Goal: Information Seeking & Learning: Learn about a topic

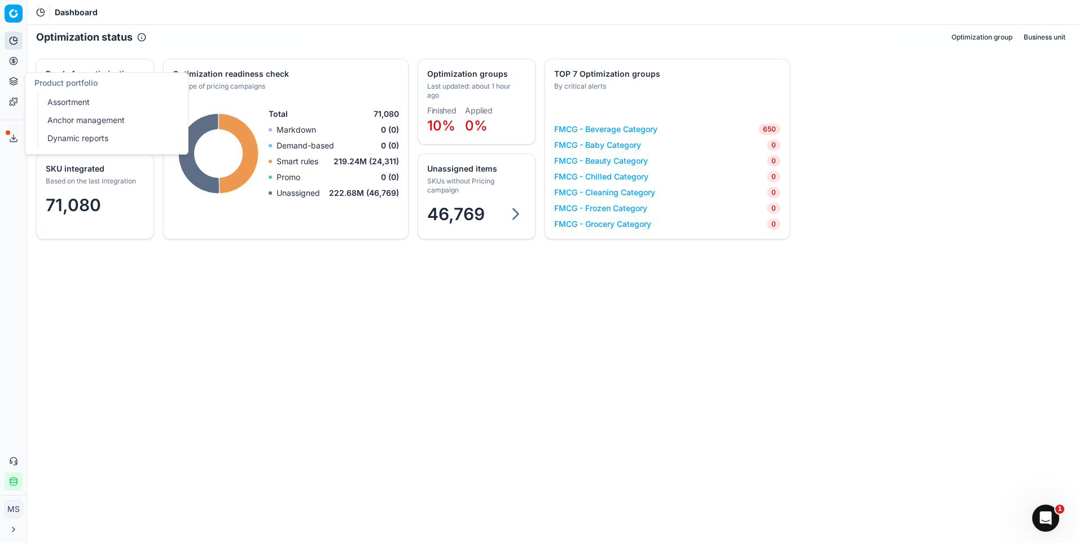
click at [94, 116] on link "Anchor management" at bounding box center [108, 120] width 131 height 16
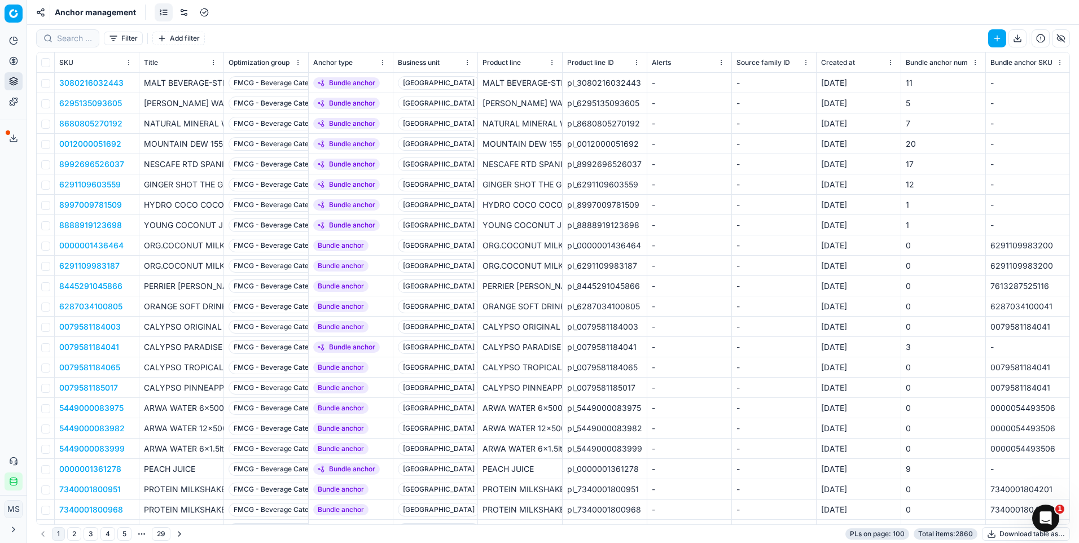
click at [157, 15] on link at bounding box center [164, 12] width 18 height 18
click at [181, 7] on link at bounding box center [184, 12] width 18 height 18
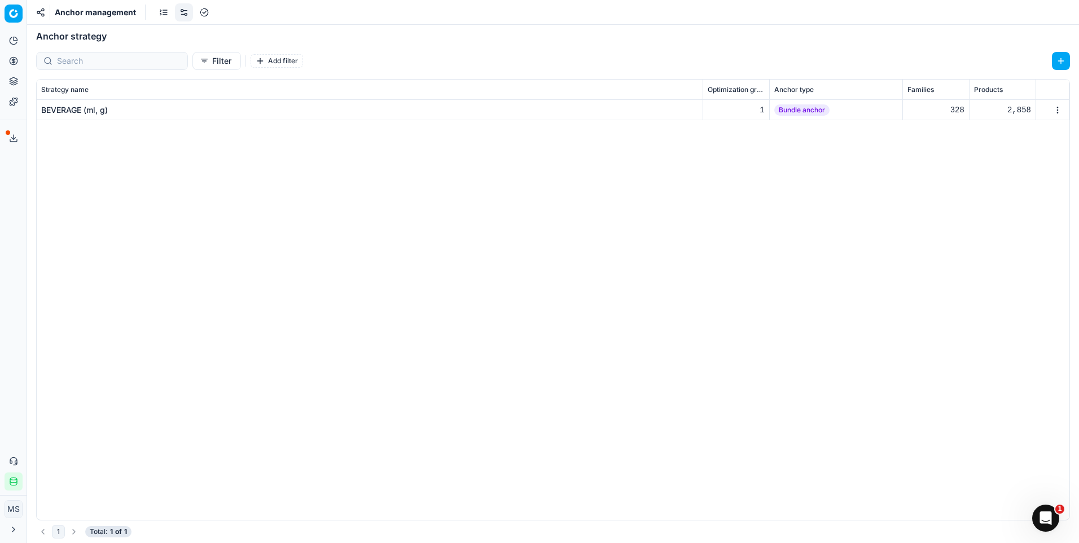
click at [143, 115] on td "BEVERAGE (ml, g)" at bounding box center [370, 110] width 666 height 20
click at [100, 112] on div "BEVERAGE (ml, g)" at bounding box center [74, 109] width 67 height 11
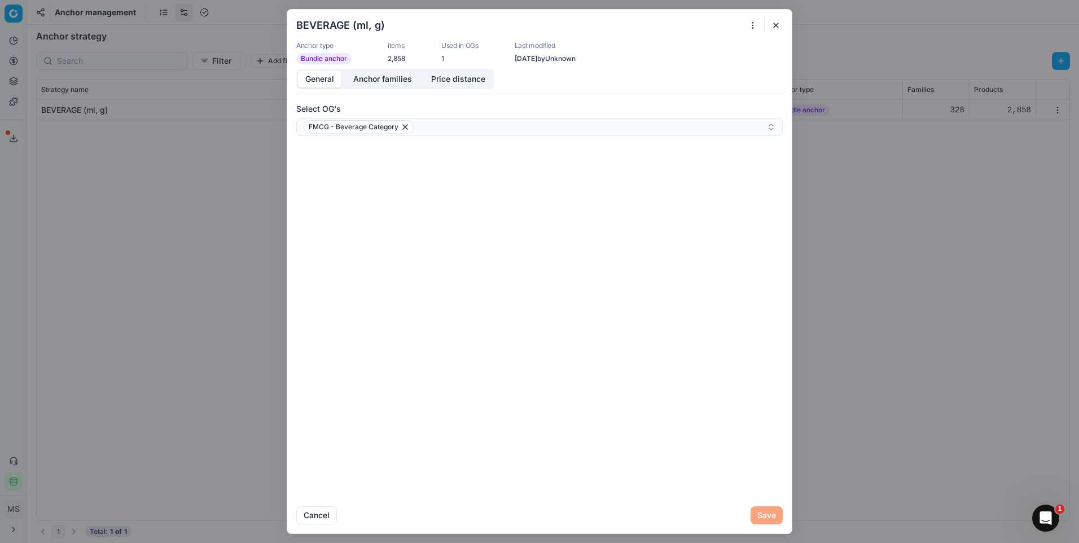
click at [778, 24] on button "button" at bounding box center [776, 26] width 14 height 14
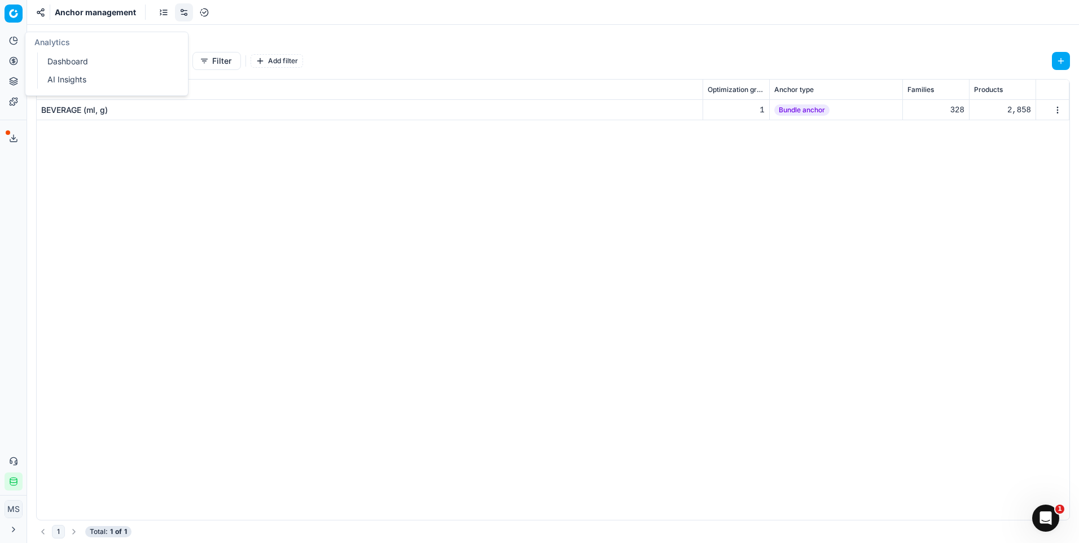
click at [15, 40] on icon at bounding box center [13, 40] width 9 height 9
click at [88, 87] on link "Optimization groups" at bounding box center [108, 82] width 131 height 16
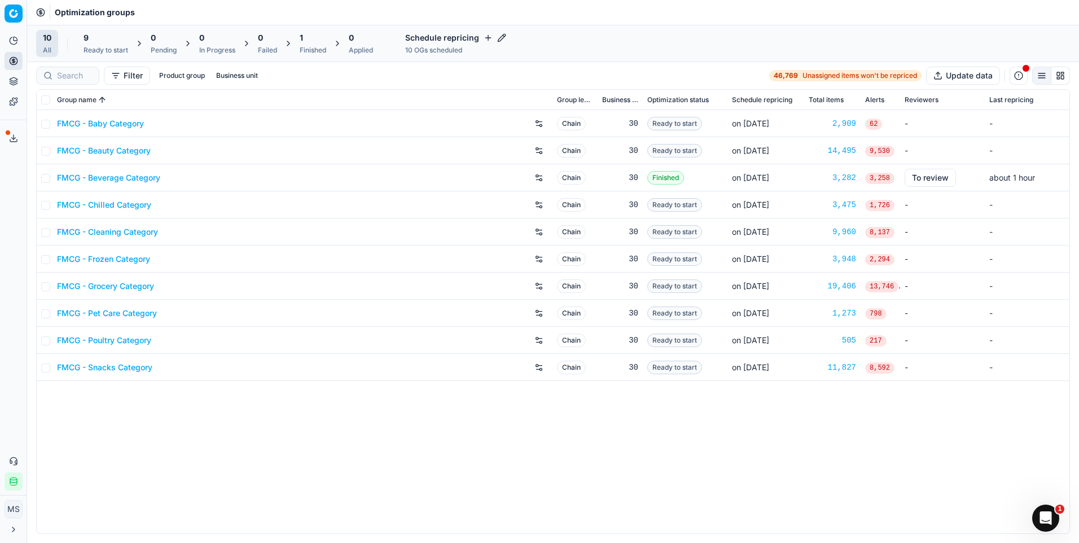
click at [127, 177] on link "FMCG - Beverage Category" at bounding box center [108, 177] width 103 height 11
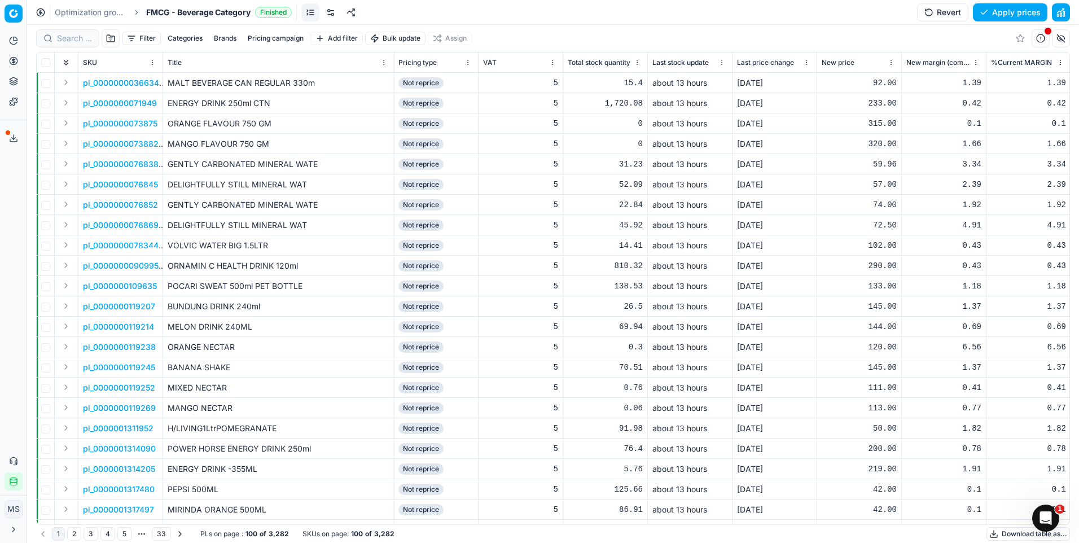
scroll to position [0, 2918]
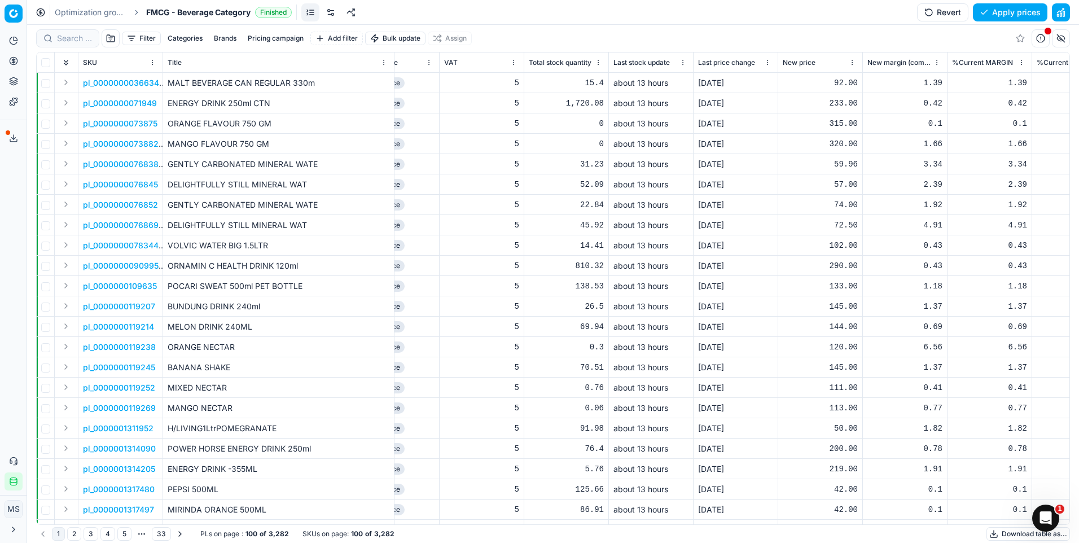
click at [271, 39] on button "Pricing campaign" at bounding box center [275, 39] width 65 height 14
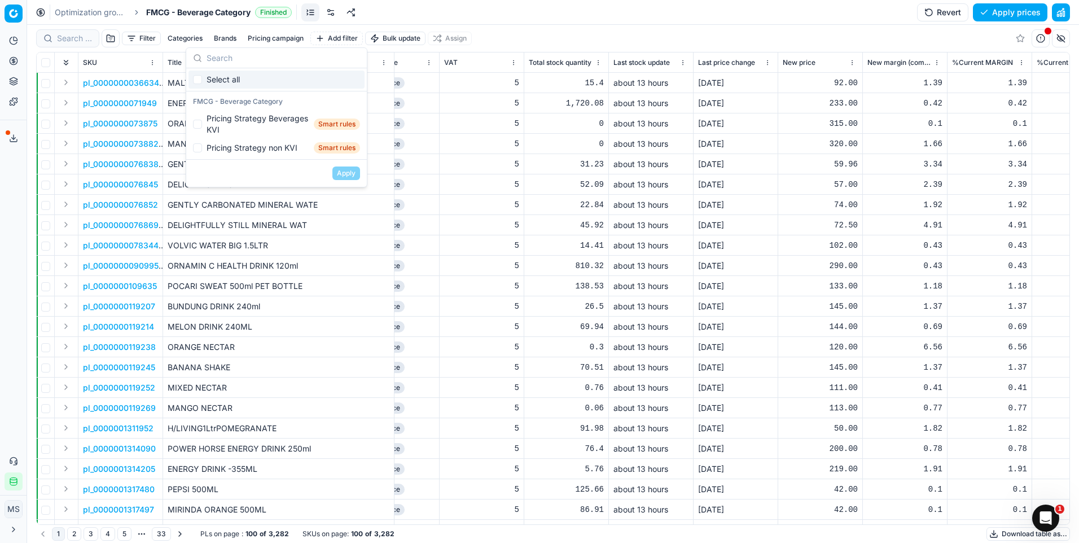
click at [521, 36] on div "Filter Categories Brands Pricing campaign Add filter Bulk update Assign" at bounding box center [553, 38] width 1034 height 27
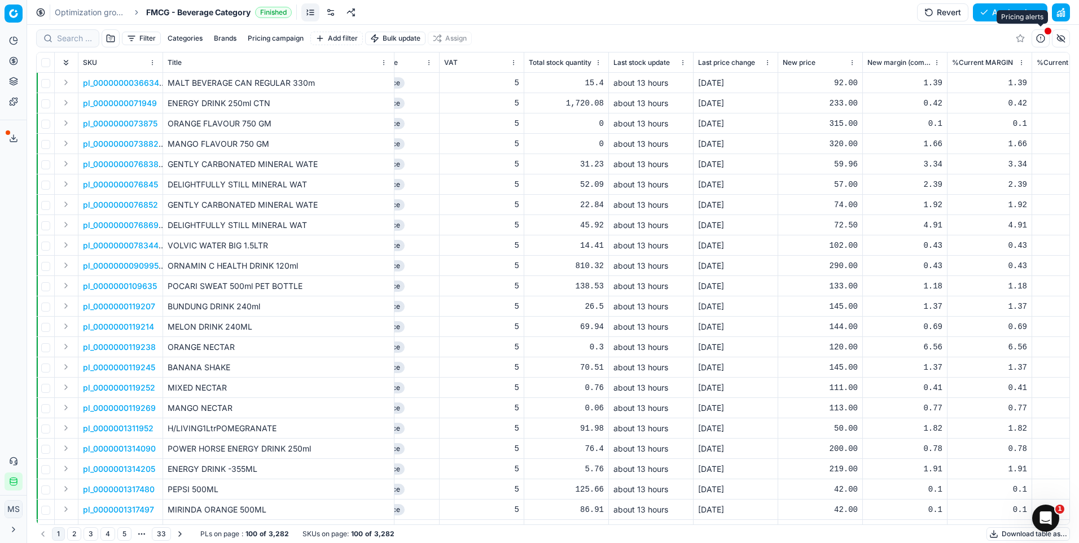
click at [1041, 37] on button "button" at bounding box center [1041, 38] width 18 height 18
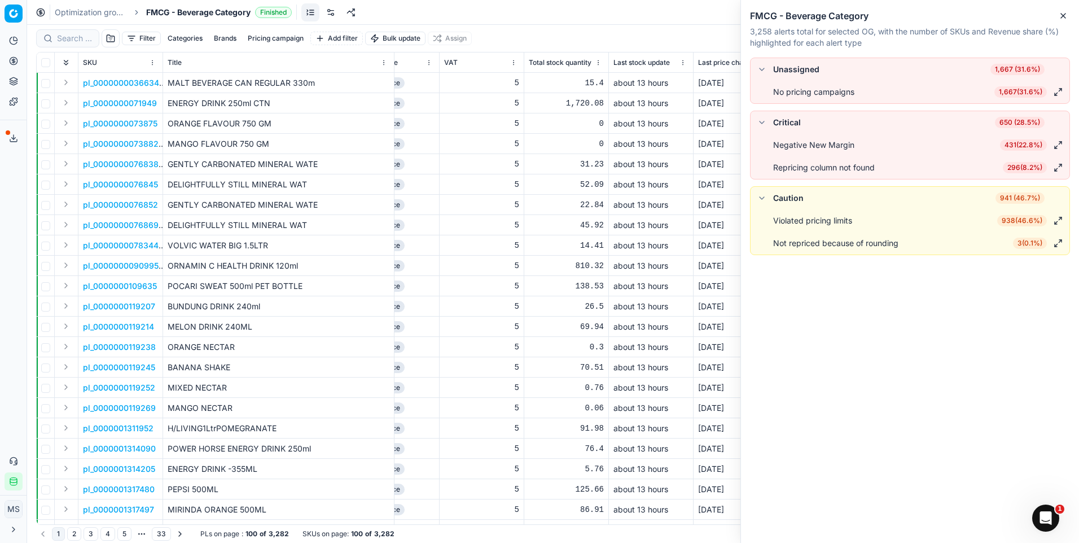
click at [685, 41] on div "Filter Categories Brands Pricing campaign Add filter Bulk update Assign" at bounding box center [553, 38] width 1034 height 27
click at [1063, 16] on icon "button" at bounding box center [1063, 15] width 9 height 9
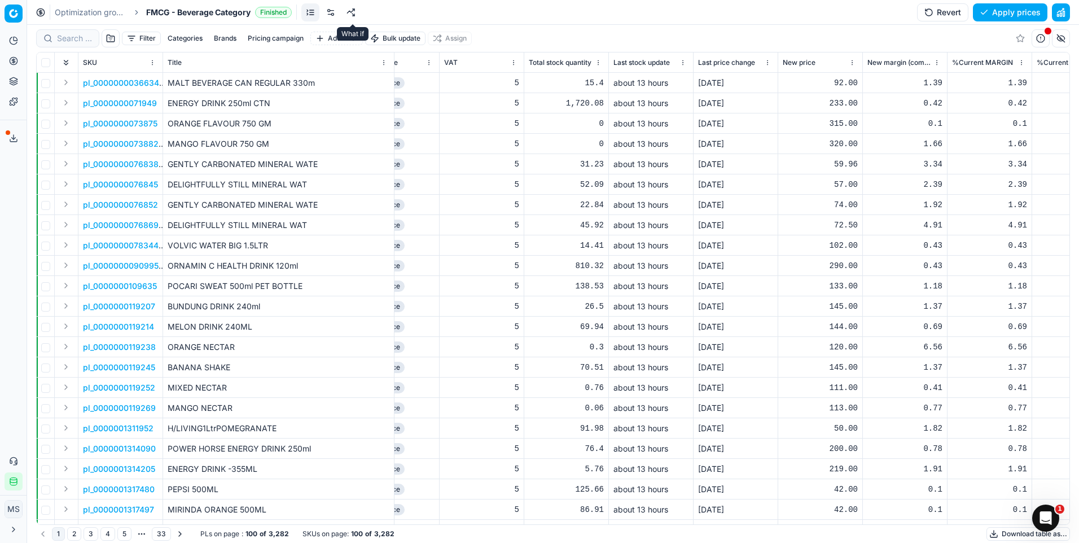
click at [358, 8] on link at bounding box center [351, 12] width 18 height 18
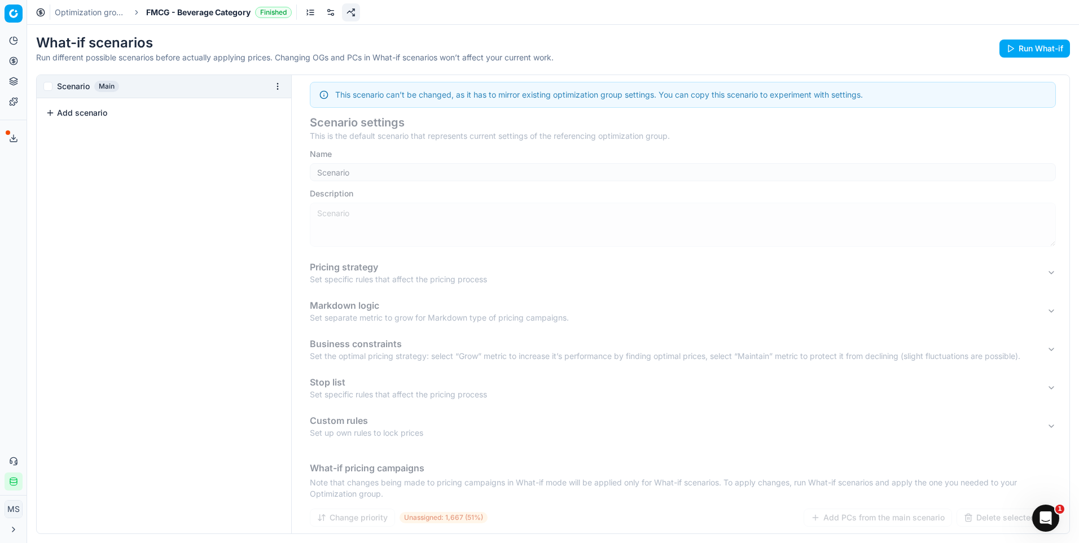
click at [183, 13] on span "FMCG - Beverage Category" at bounding box center [198, 12] width 104 height 11
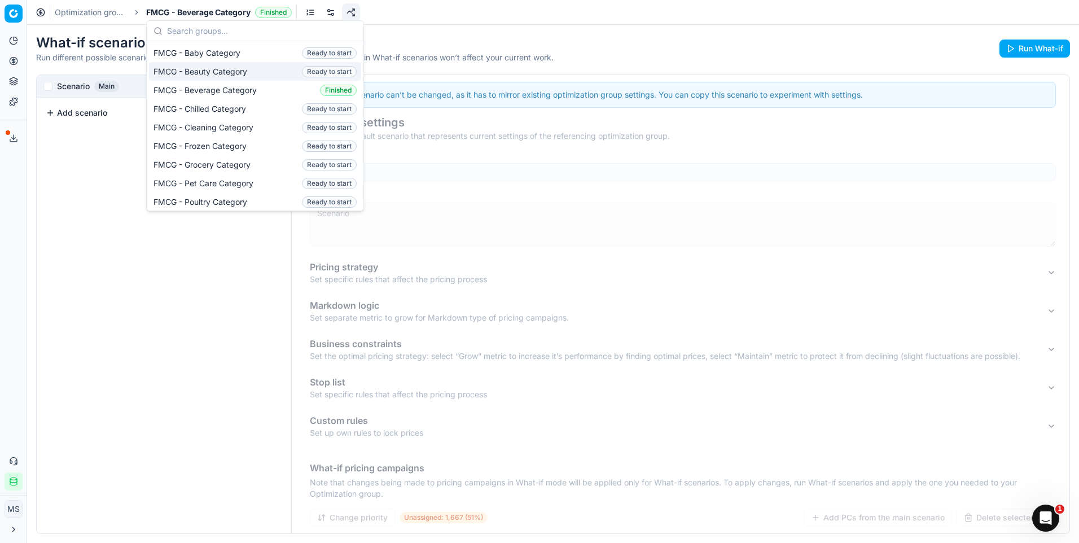
click at [500, 33] on div "What-if scenarios Run different possible scenarios before actually applying pri…" at bounding box center [553, 284] width 1052 height 518
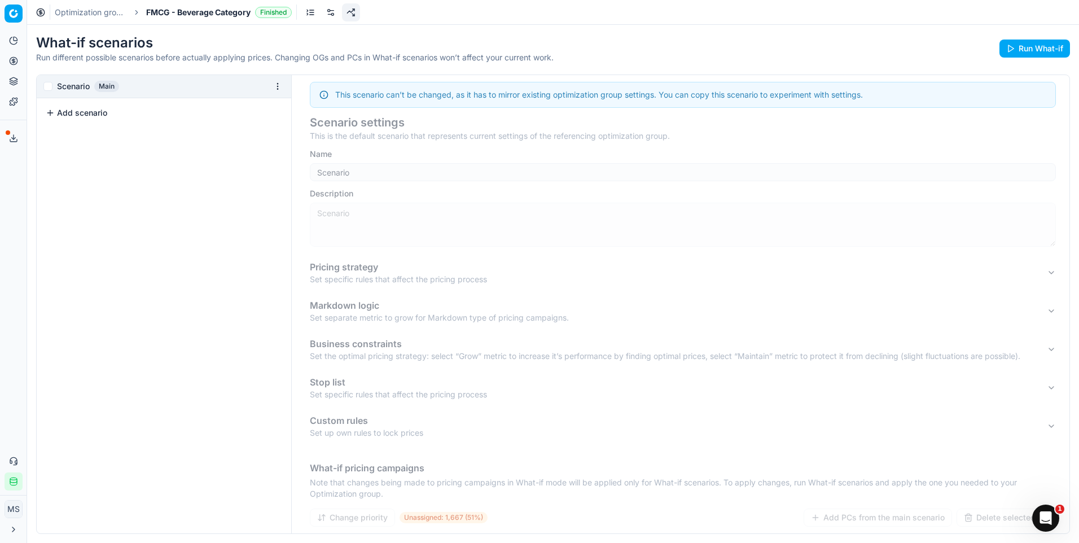
click at [274, 13] on span "Finished" at bounding box center [273, 12] width 37 height 11
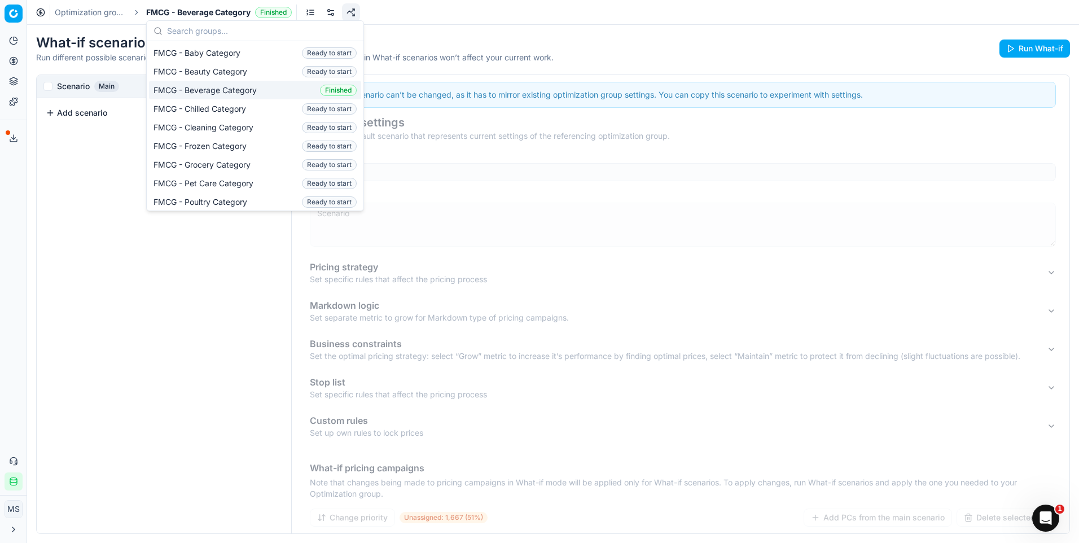
click at [329, 88] on span "Finished" at bounding box center [338, 90] width 37 height 11
click at [325, 17] on link at bounding box center [331, 12] width 18 height 18
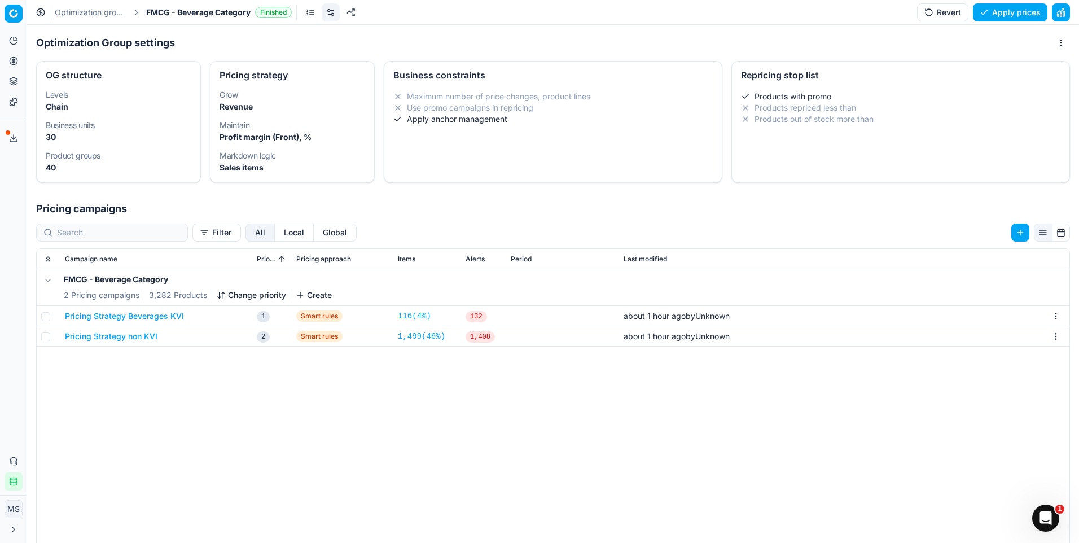
click at [125, 336] on button "Pricing Strategy non KVI" at bounding box center [111, 336] width 93 height 11
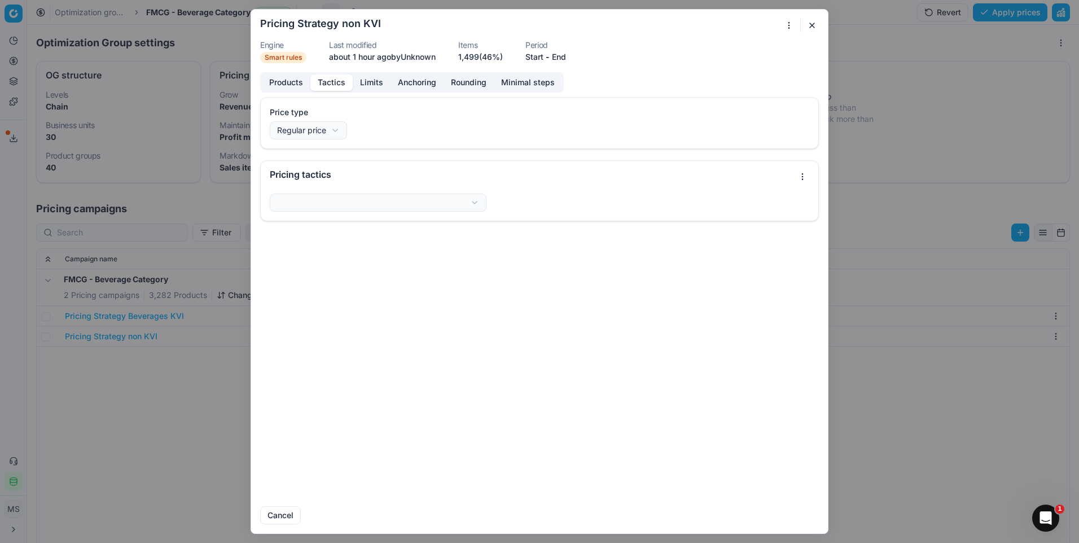
click at [336, 82] on button "Tactics" at bounding box center [331, 82] width 42 height 16
click at [378, 81] on button "Limits" at bounding box center [372, 82] width 38 height 16
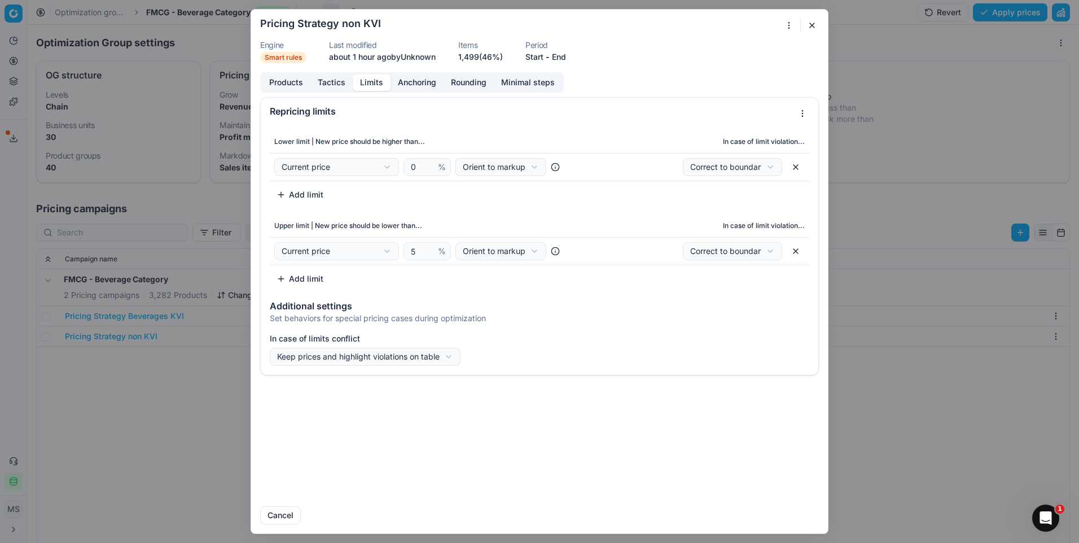
click at [398, 80] on button "Anchoring" at bounding box center [417, 82] width 53 height 16
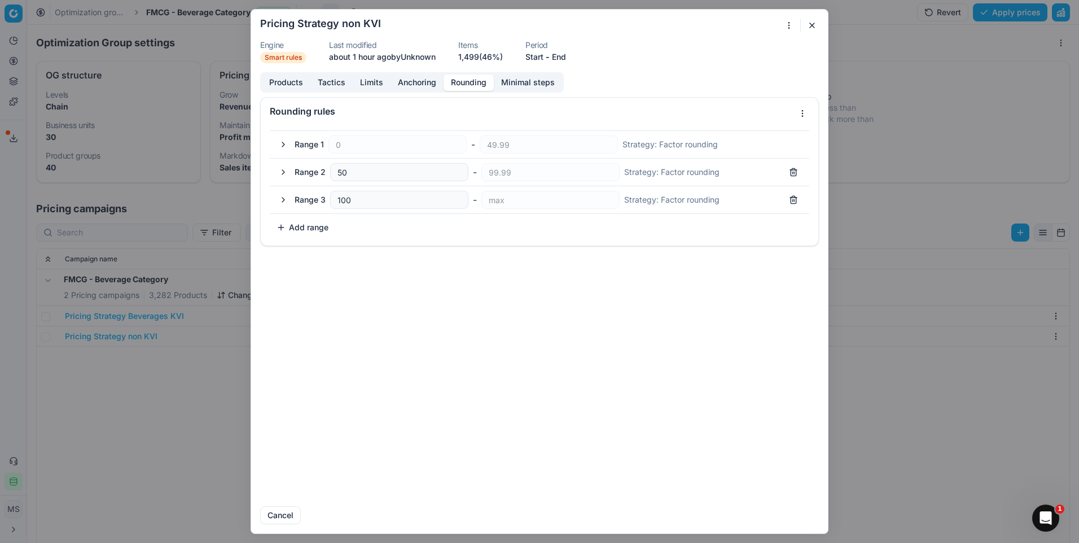
click at [459, 82] on button "Rounding" at bounding box center [469, 82] width 50 height 16
click at [518, 88] on button "Minimal steps" at bounding box center [528, 82] width 68 height 16
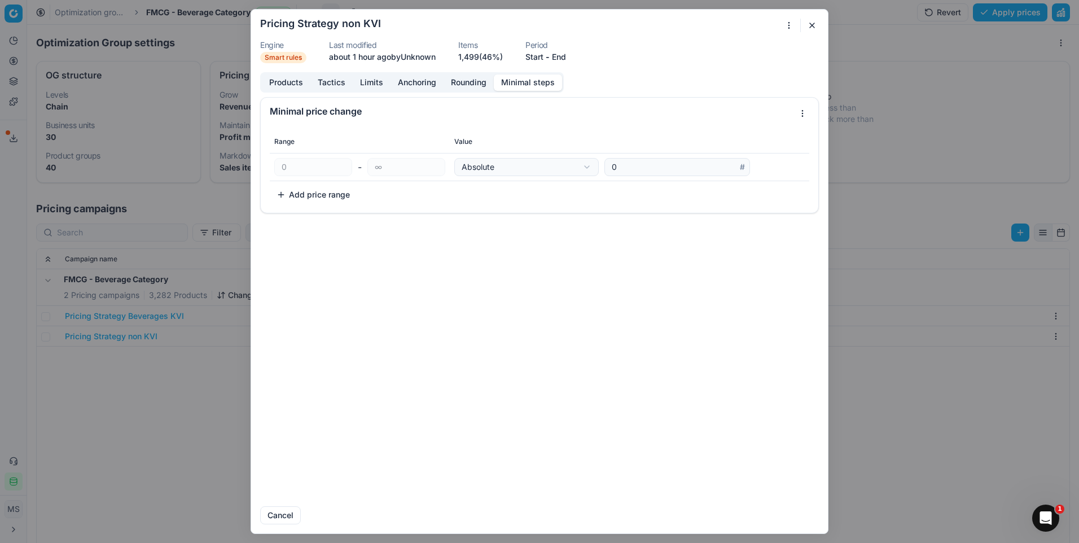
click at [413, 90] on button "Anchoring" at bounding box center [417, 82] width 53 height 16
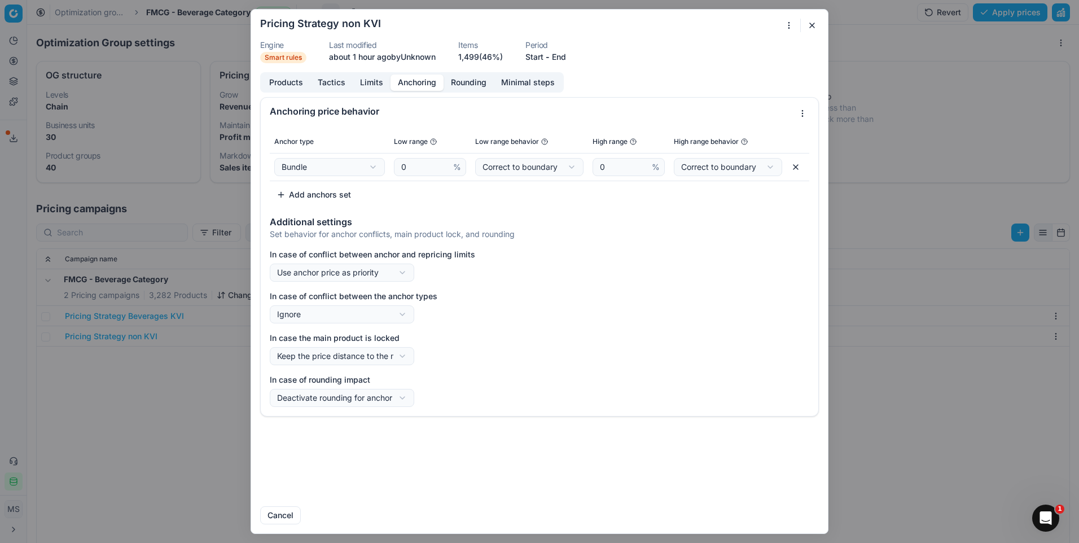
click at [374, 90] on button "Limits" at bounding box center [372, 82] width 38 height 16
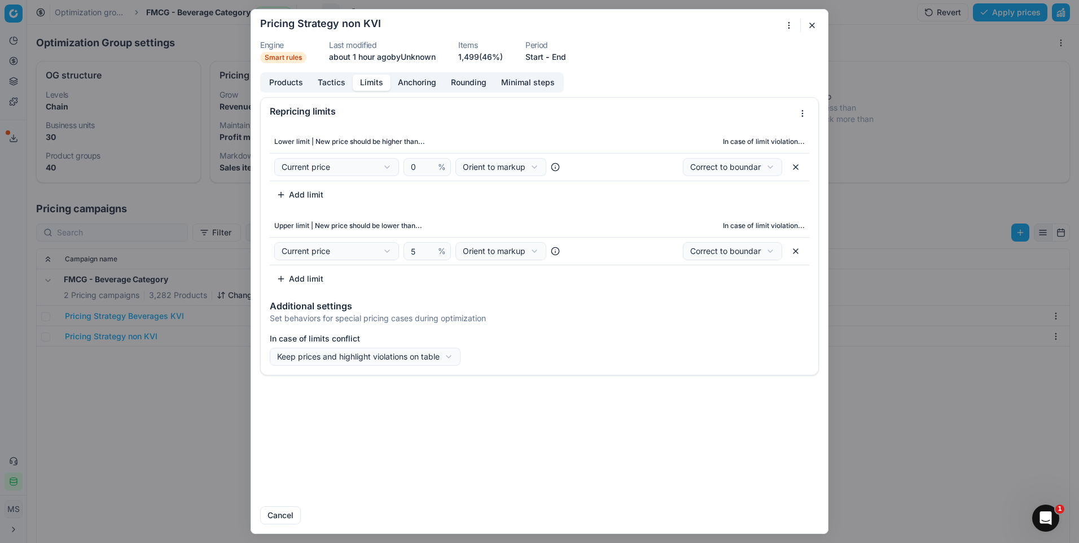
click at [415, 86] on button "Anchoring" at bounding box center [417, 82] width 53 height 16
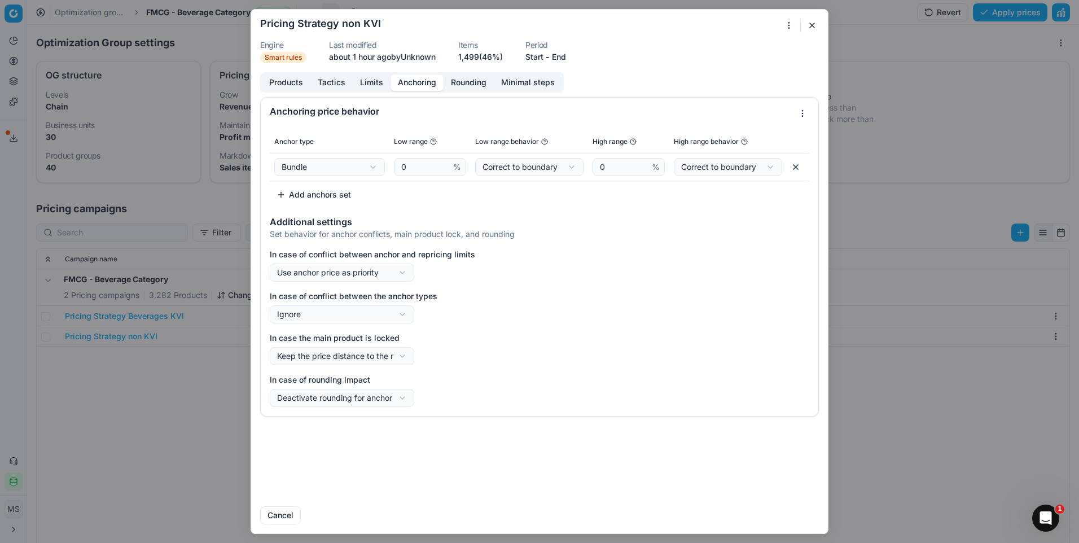
click at [325, 85] on button "Tactics" at bounding box center [331, 82] width 42 height 16
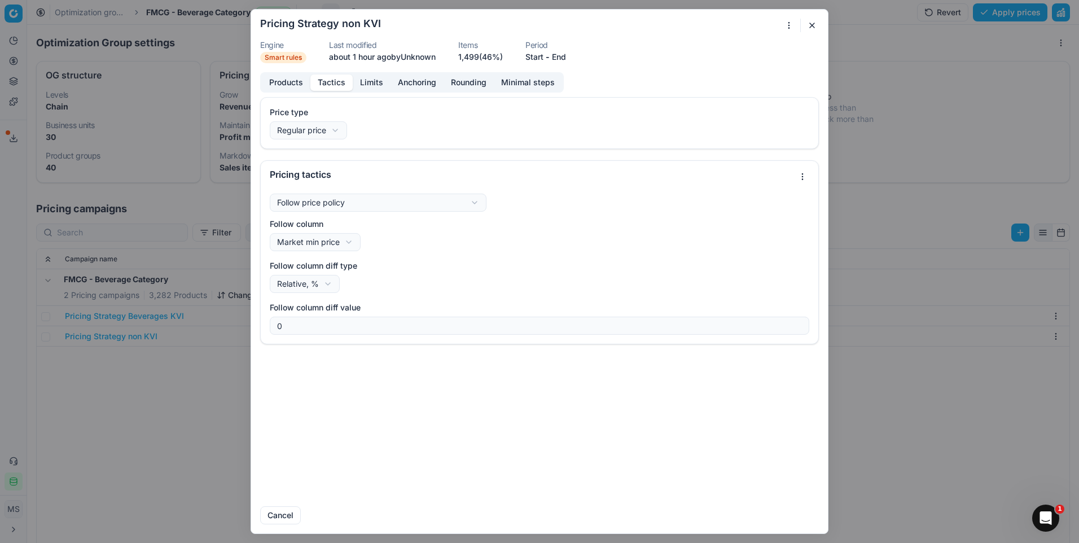
click at [291, 85] on button "Products" at bounding box center [286, 82] width 49 height 16
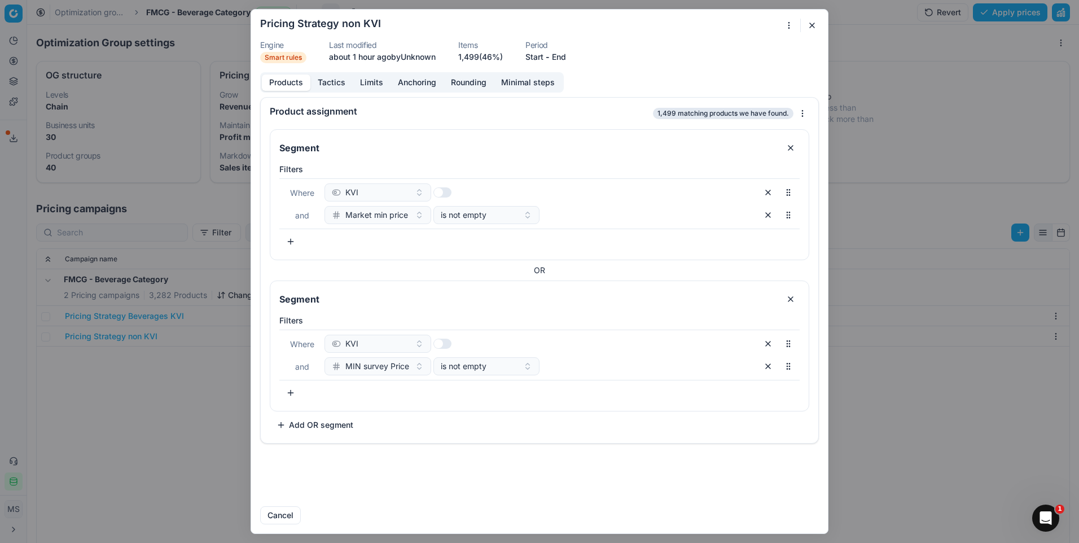
click at [810, 25] on button "button" at bounding box center [812, 26] width 14 height 14
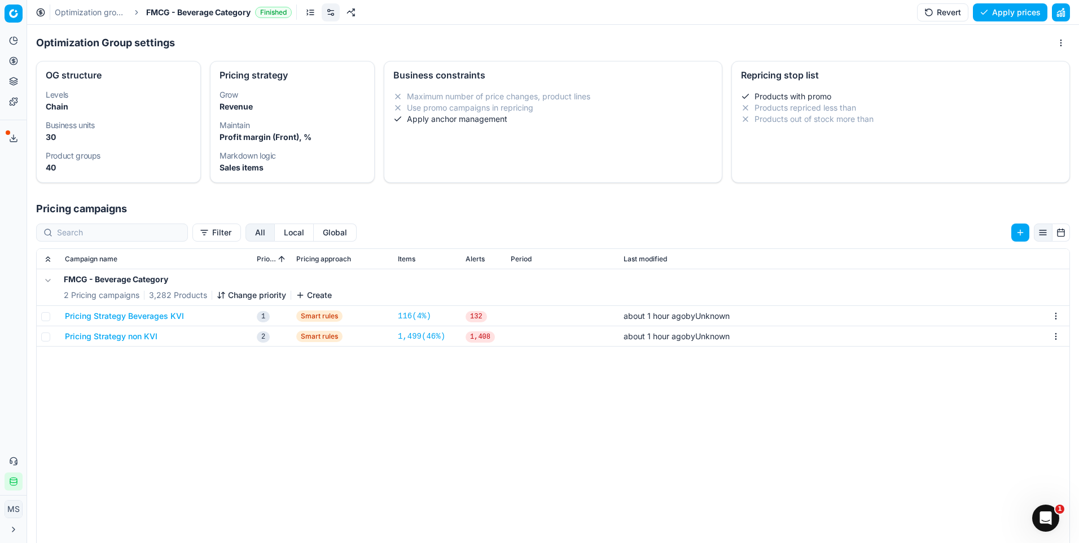
click at [138, 321] on button "Pricing Strategy Beverages KVI" at bounding box center [124, 315] width 119 height 11
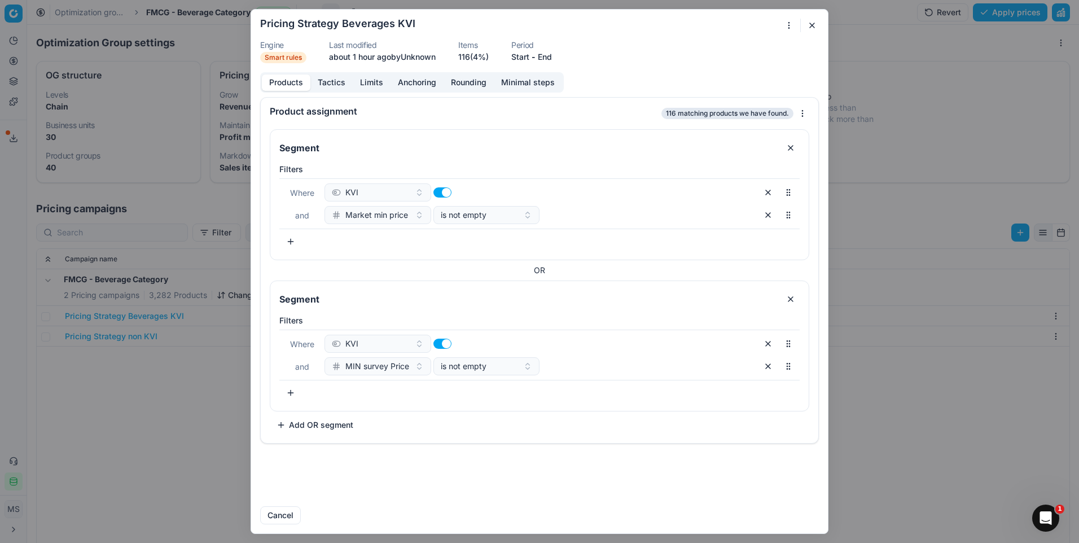
click at [815, 24] on button "button" at bounding box center [812, 26] width 14 height 14
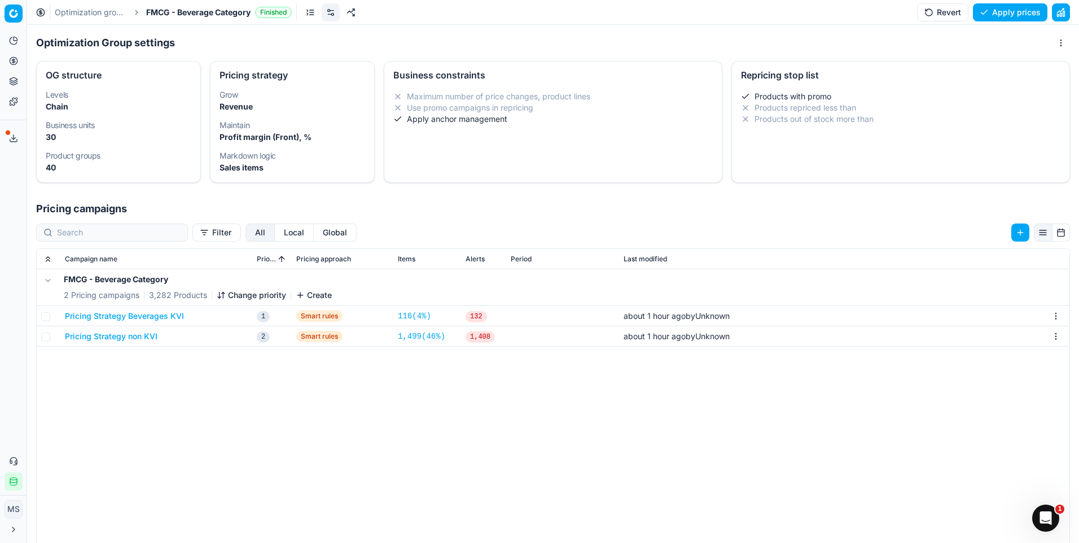
click at [188, 16] on span "FMCG - Beverage Category" at bounding box center [198, 12] width 104 height 11
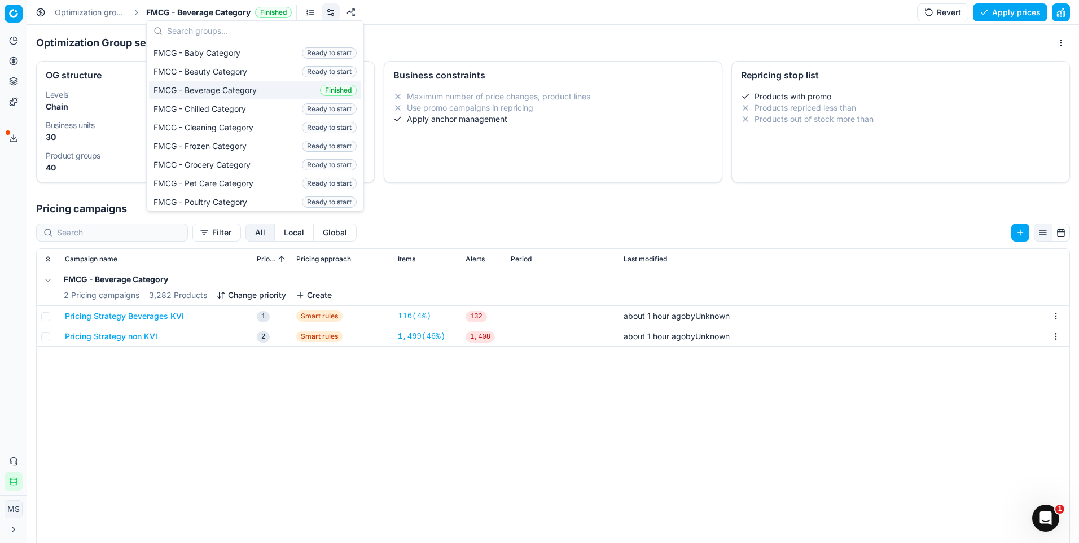
click at [227, 84] on div "FMCG - Beverage Category Finished" at bounding box center [255, 90] width 212 height 19
click at [146, 403] on div "FMCG - Beverage Category 2 Pricing campaigns 3,282 Products Change priority Cre…" at bounding box center [553, 473] width 1033 height 408
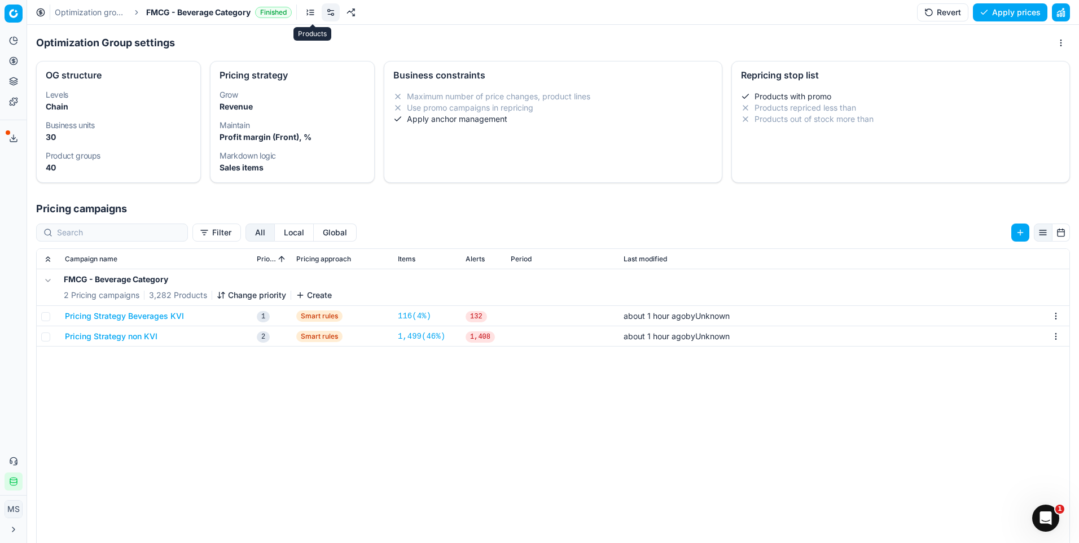
click at [312, 14] on link at bounding box center [310, 12] width 18 height 18
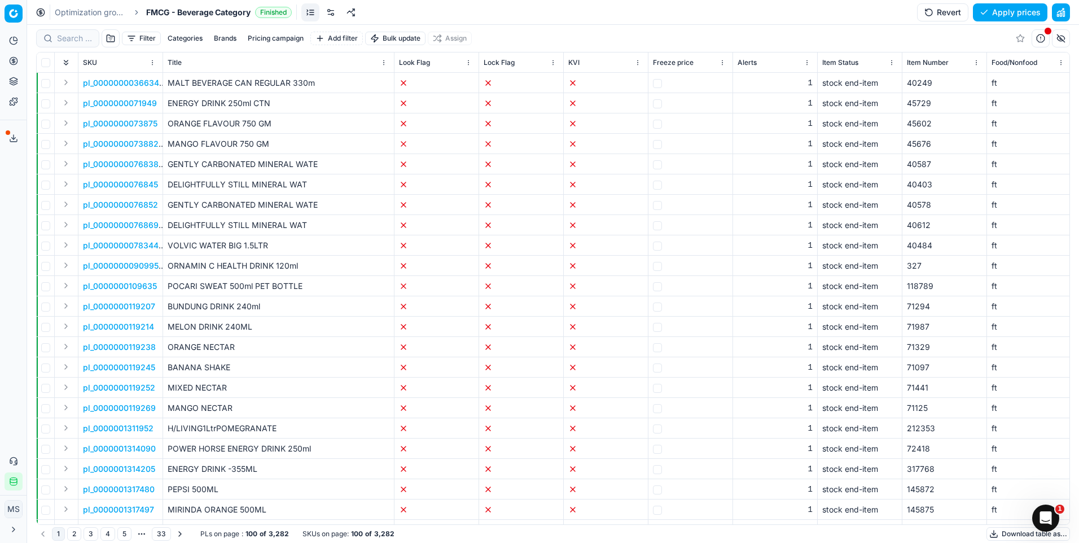
click at [261, 35] on button "Pricing campaign" at bounding box center [275, 39] width 65 height 14
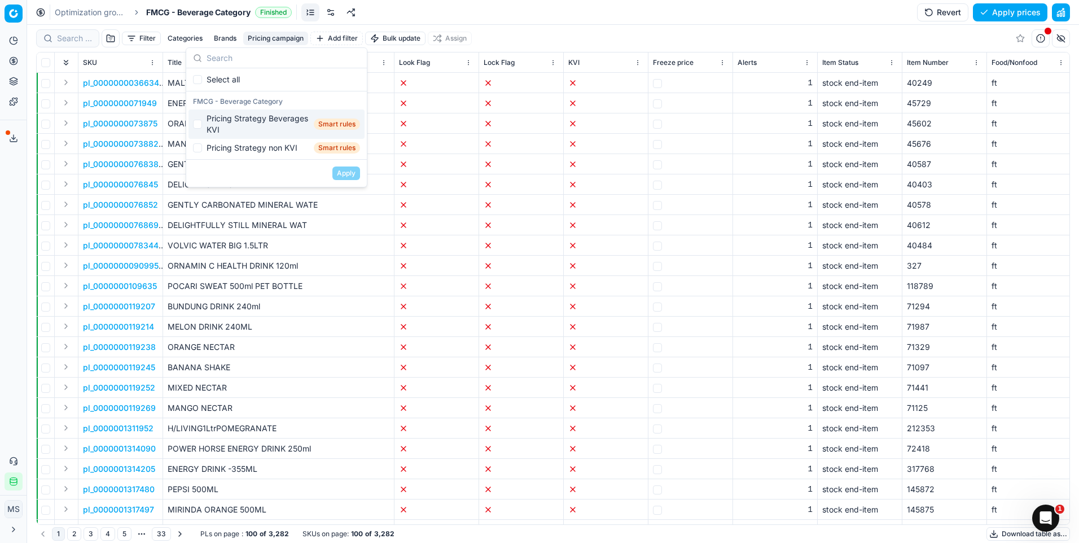
click at [273, 124] on div "Pricing Strategy Beverages KVI" at bounding box center [258, 124] width 103 height 23
checkbox input "false"
click at [539, 27] on div "Filter Categories Brands Pricing campaign Add filter Bulk update Assign" at bounding box center [553, 38] width 1034 height 27
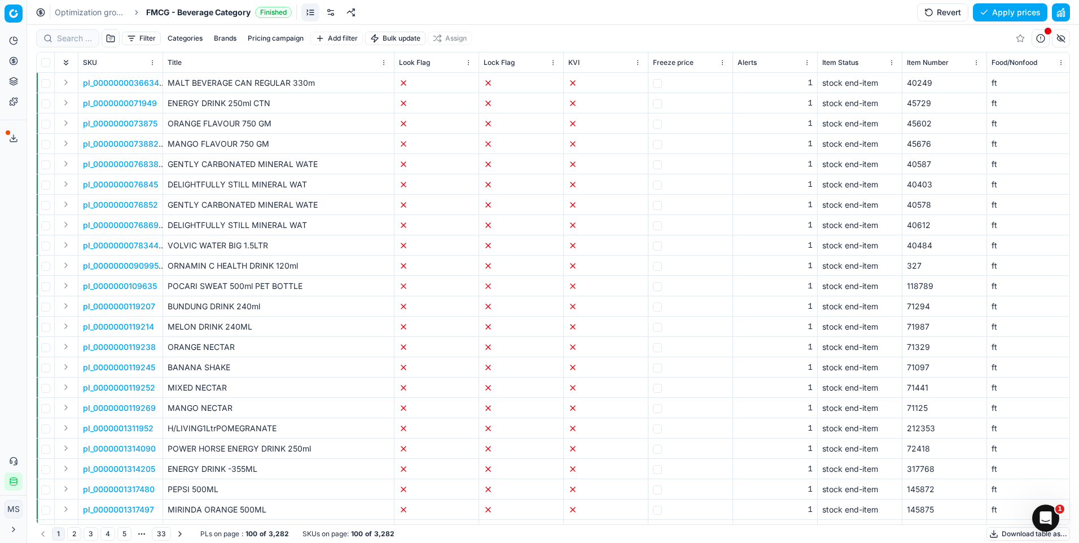
click at [330, 35] on button "Add filter" at bounding box center [336, 39] width 52 height 14
click at [305, 172] on div "CAT 6" at bounding box center [346, 169] width 146 height 18
click at [335, 38] on button "CAT 6" at bounding box center [324, 39] width 29 height 14
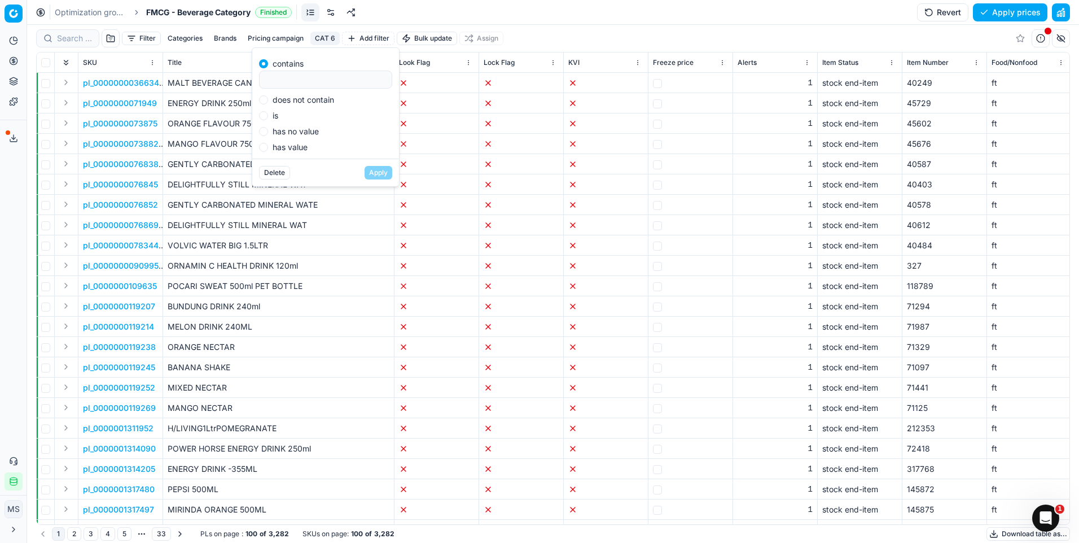
click at [282, 174] on button "Delete" at bounding box center [274, 173] width 31 height 14
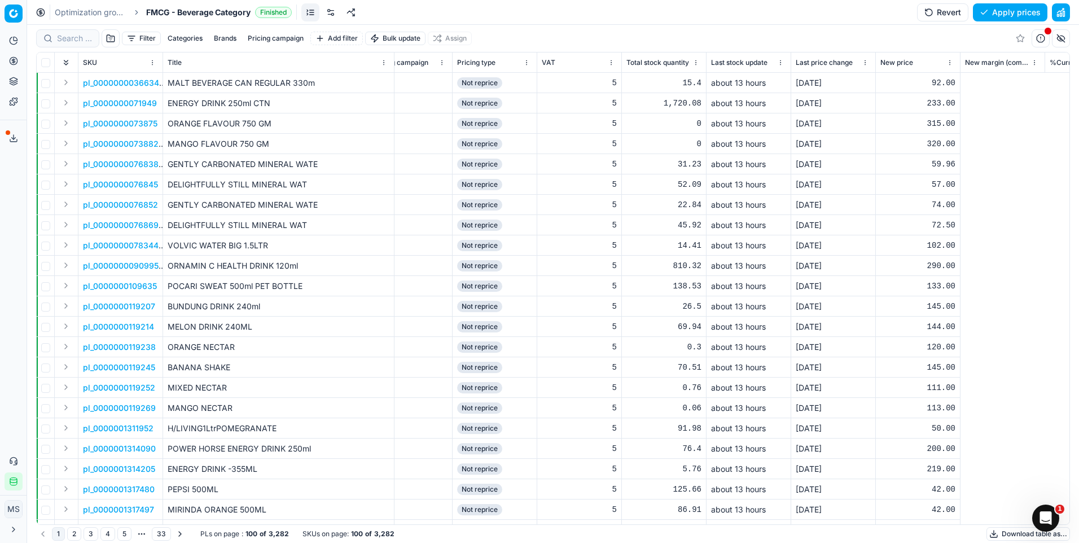
scroll to position [0, 2471]
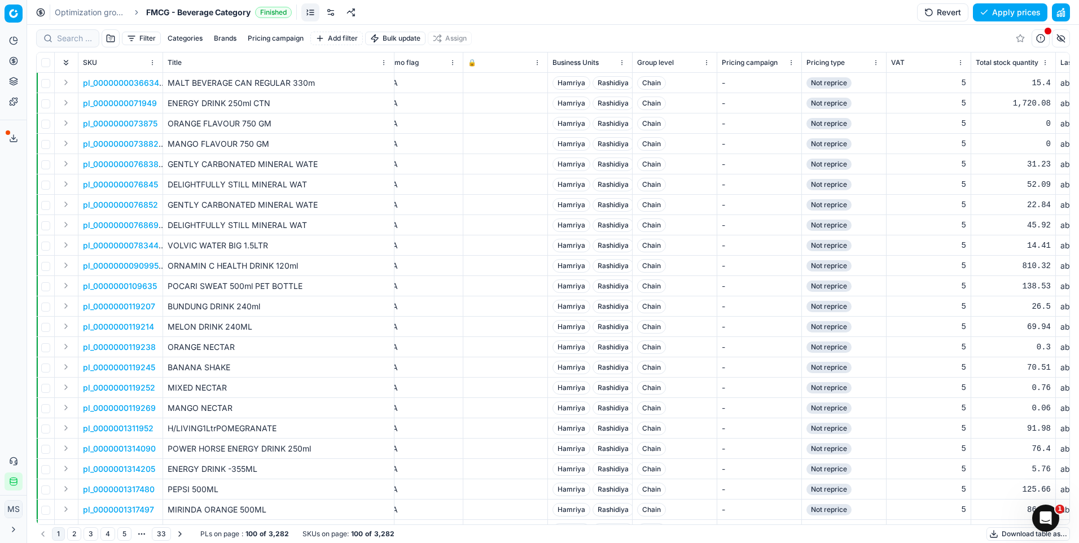
click at [607, 83] on span "Rashidiya" at bounding box center [613, 83] width 41 height 14
click at [622, 64] on html "Pricing platform Analytics Pricing Product portfolio Templates Export service 2…" at bounding box center [539, 271] width 1079 height 543
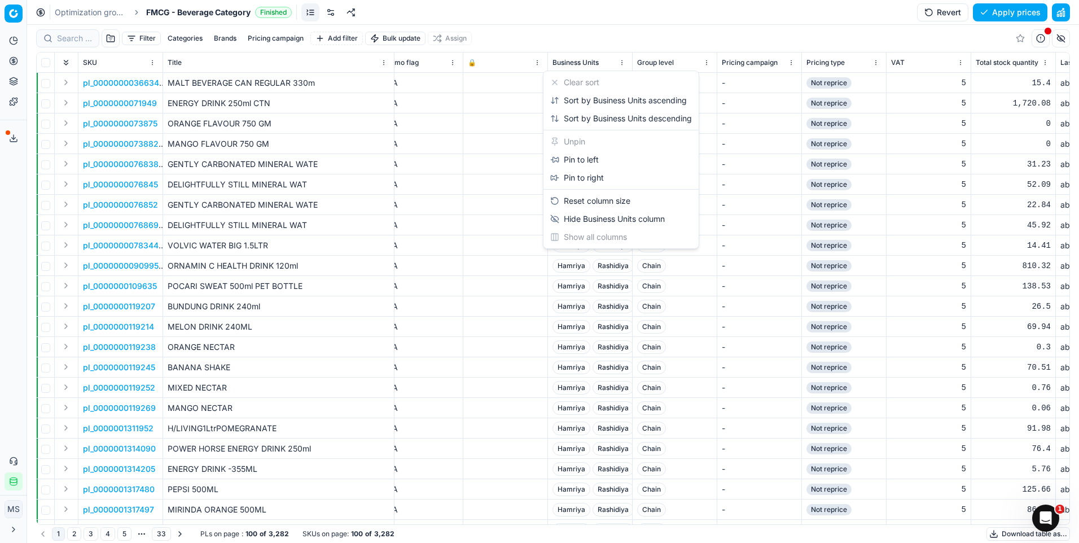
click at [640, 40] on html "Pricing platform Analytics Pricing Product portfolio Templates Export service 2…" at bounding box center [539, 271] width 1079 height 543
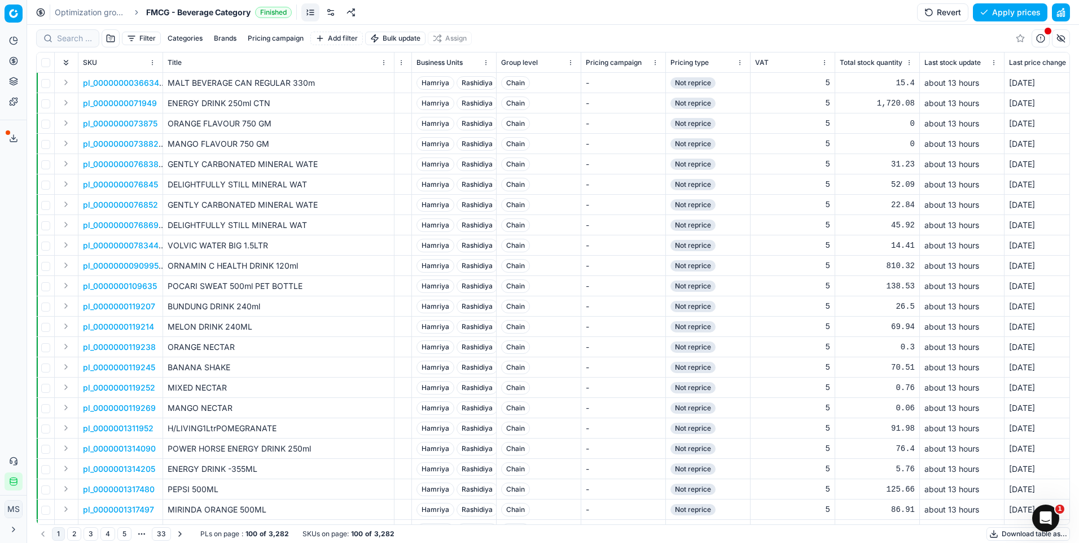
scroll to position [0, 2689]
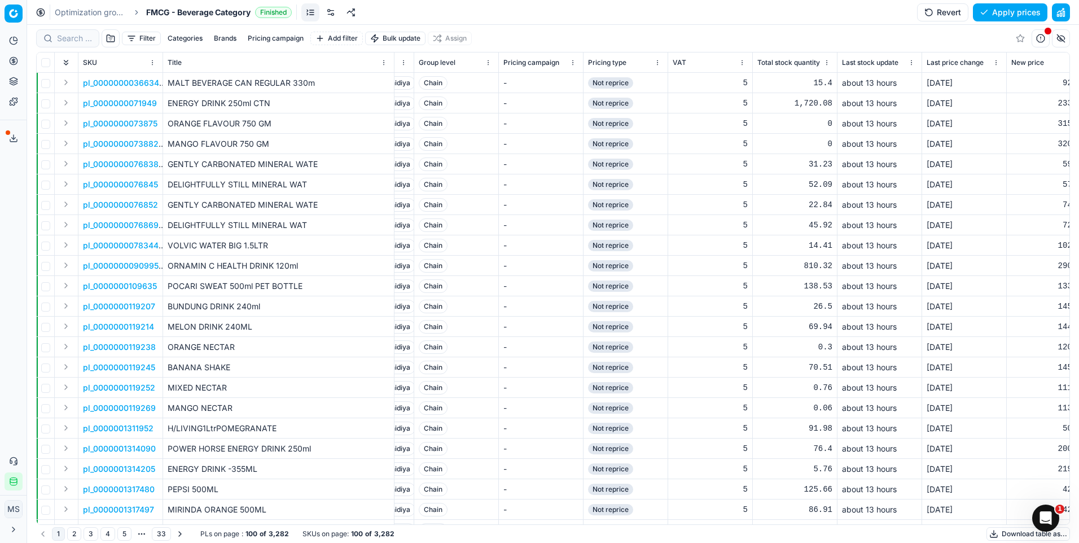
click at [163, 536] on button "33" at bounding box center [161, 534] width 19 height 14
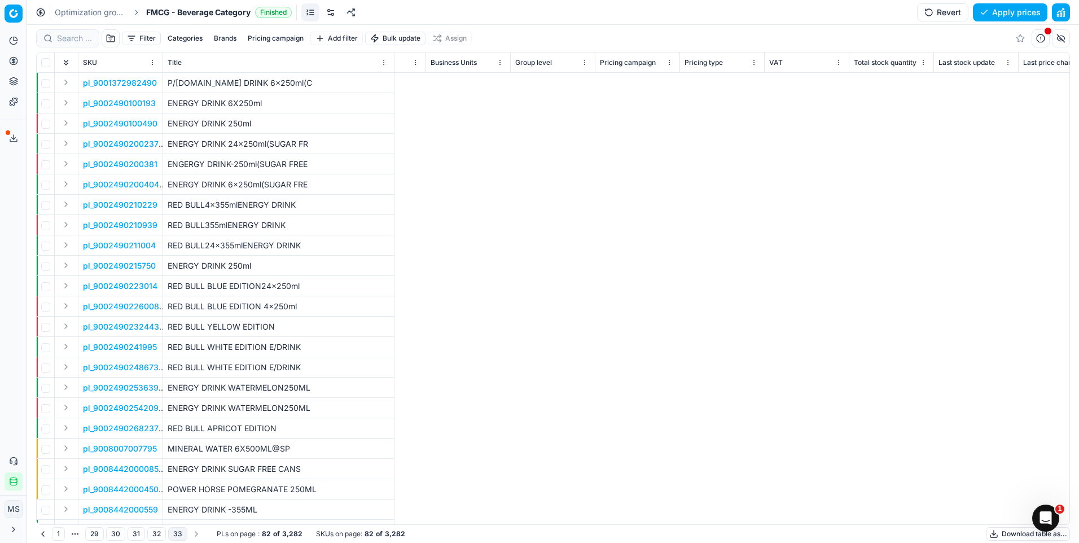
scroll to position [0, 995]
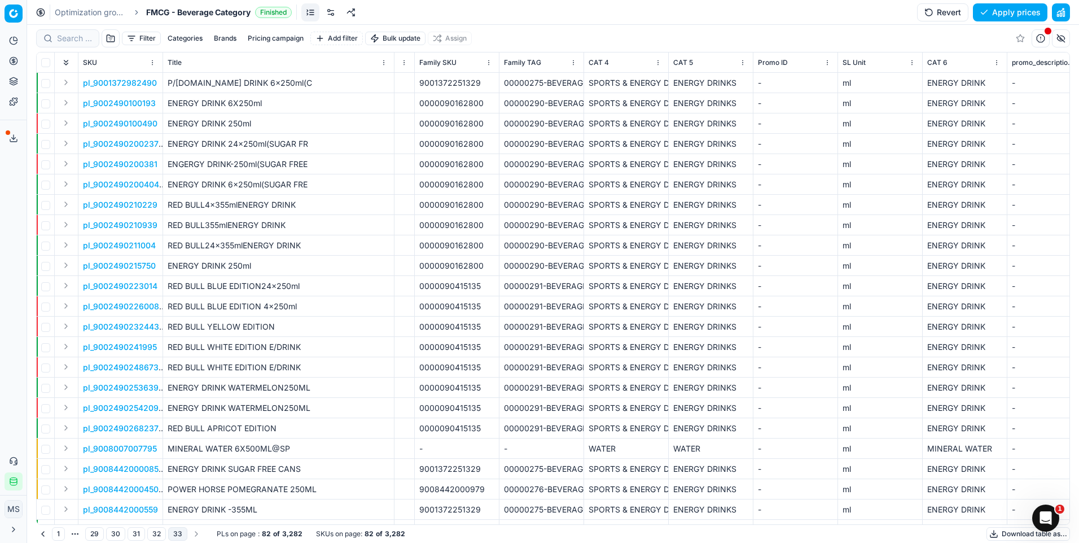
drag, startPoint x: 55, startPoint y: 532, endPoint x: 226, endPoint y: 517, distance: 171.1
click at [55, 532] on button "1" at bounding box center [58, 534] width 13 height 14
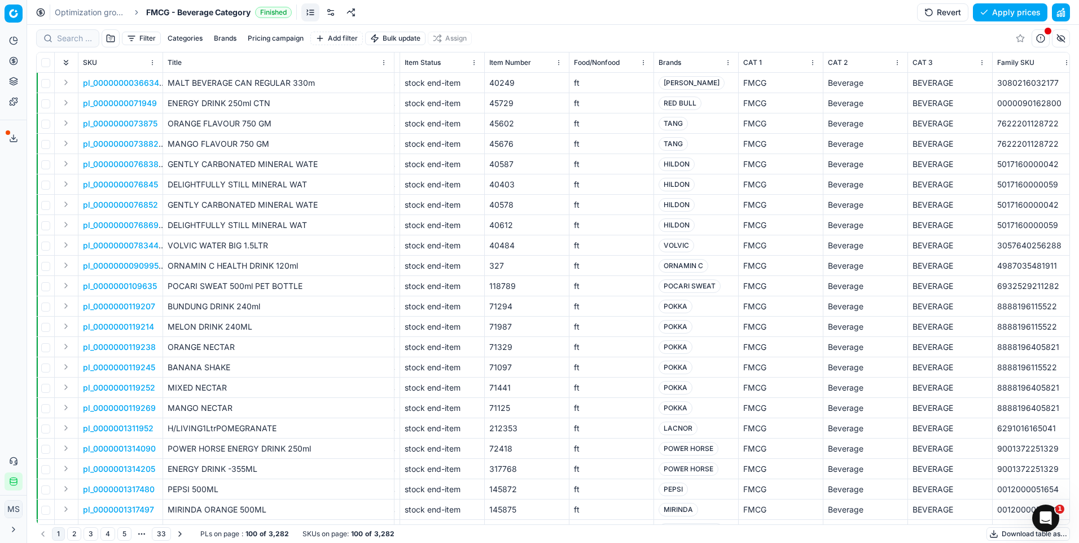
scroll to position [0, 388]
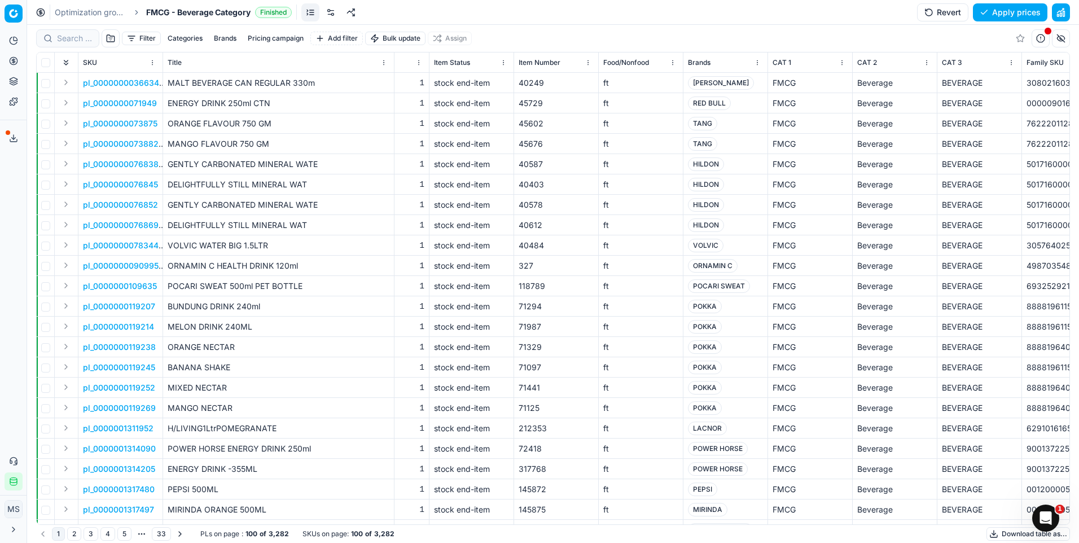
click at [223, 37] on button "Brands" at bounding box center [225, 39] width 32 height 14
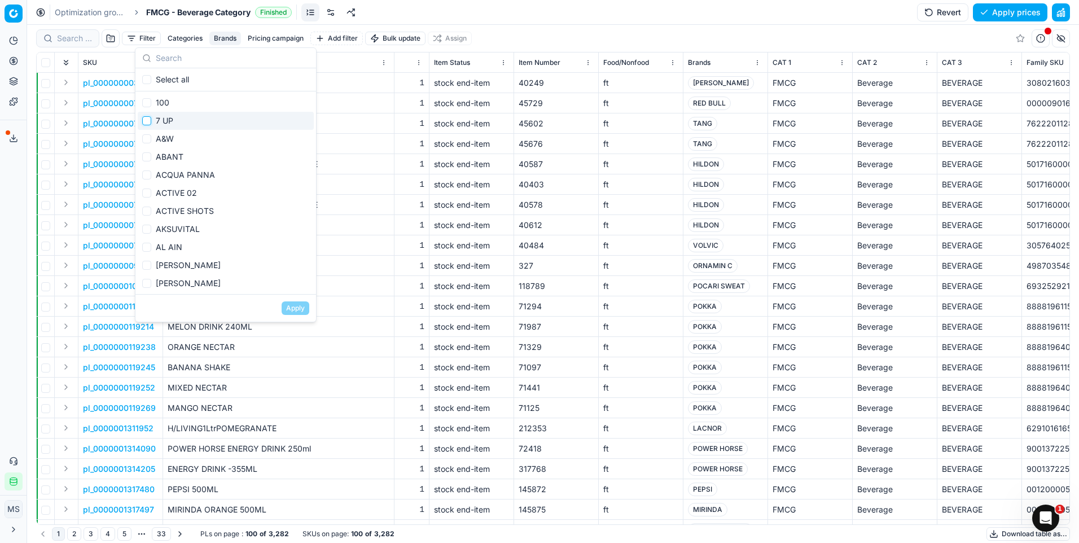
click at [148, 117] on input "Suggestions" at bounding box center [146, 120] width 9 height 9
checkbox input "true"
click at [288, 307] on button "Apply" at bounding box center [296, 308] width 28 height 14
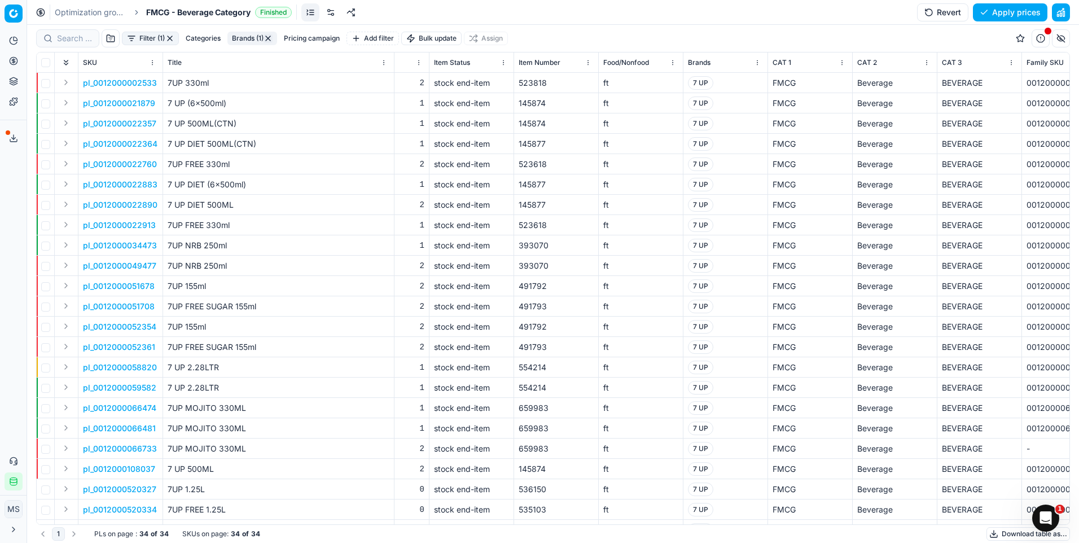
click at [420, 61] on html "Pricing platform Analytics Pricing Product portfolio Templates Export service 2…" at bounding box center [539, 271] width 1079 height 543
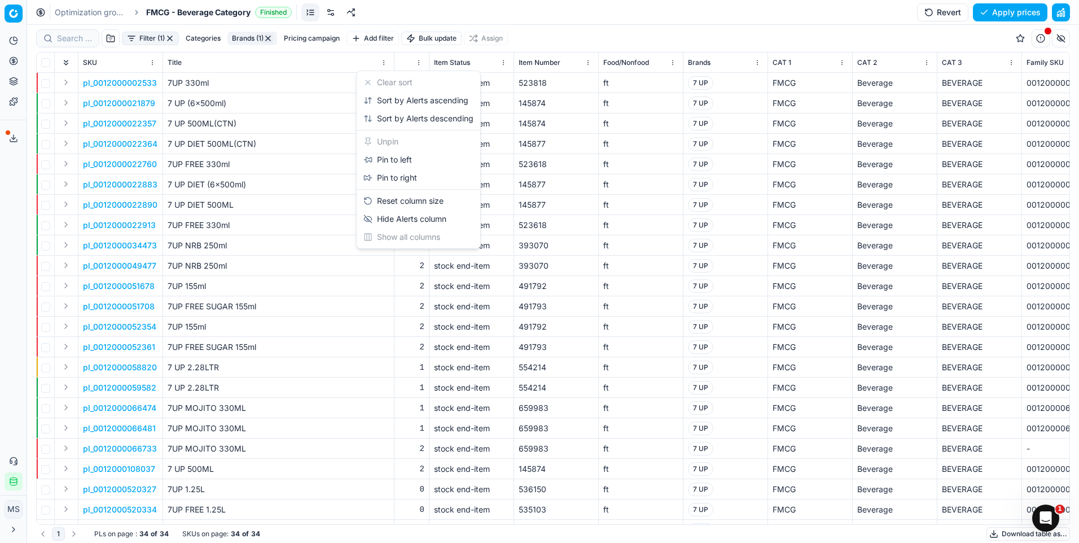
click at [578, 29] on html "Pricing platform Analytics Pricing Product portfolio Templates Export service 2…" at bounding box center [539, 271] width 1079 height 543
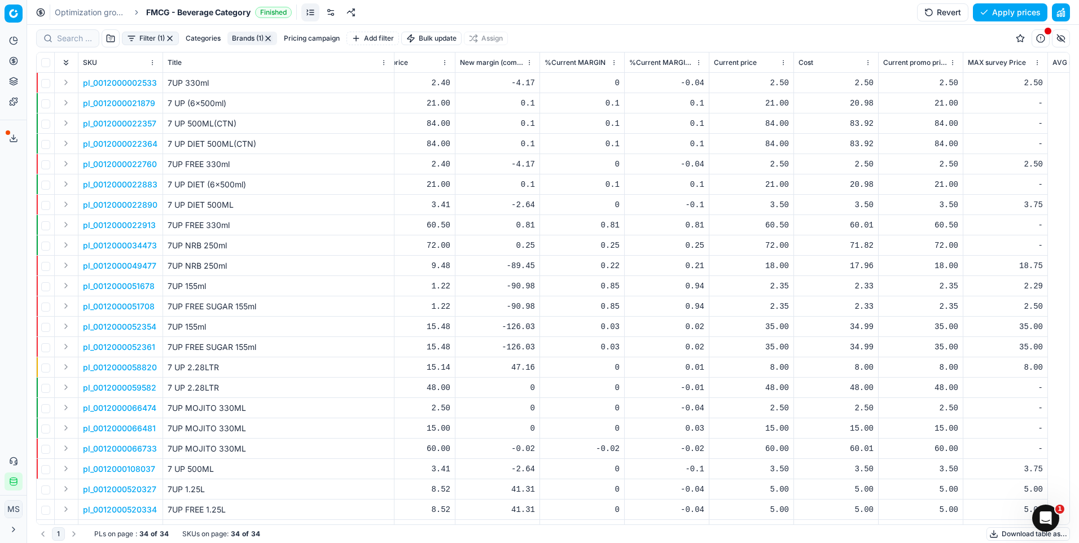
scroll to position [0, 3184]
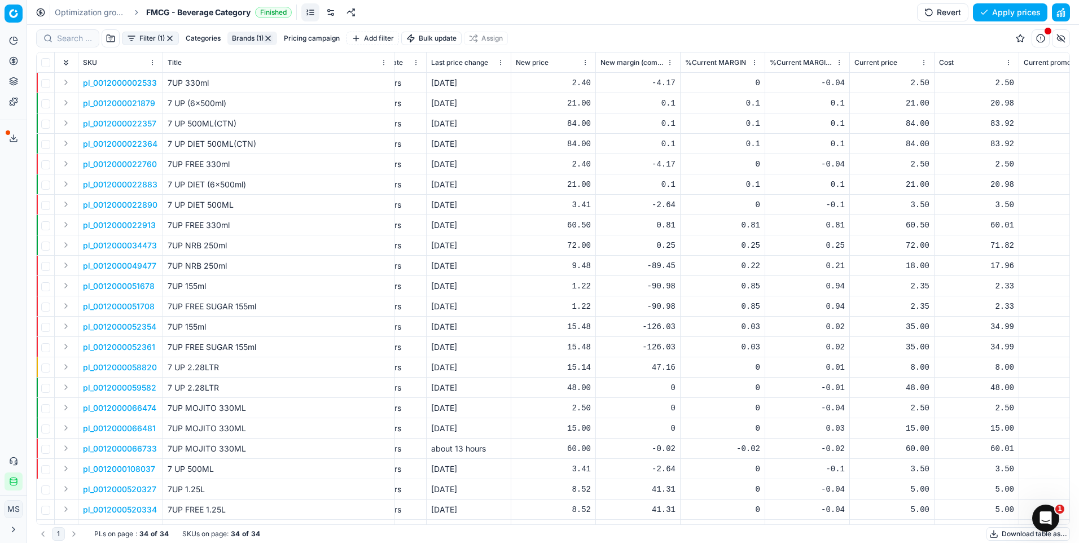
click at [584, 81] on div "2.40" at bounding box center [553, 82] width 75 height 11
click at [642, 34] on div "Filter (1) Categories Brands (1) Pricing campaign Add filter Bulk update Assign" at bounding box center [553, 38] width 1034 height 27
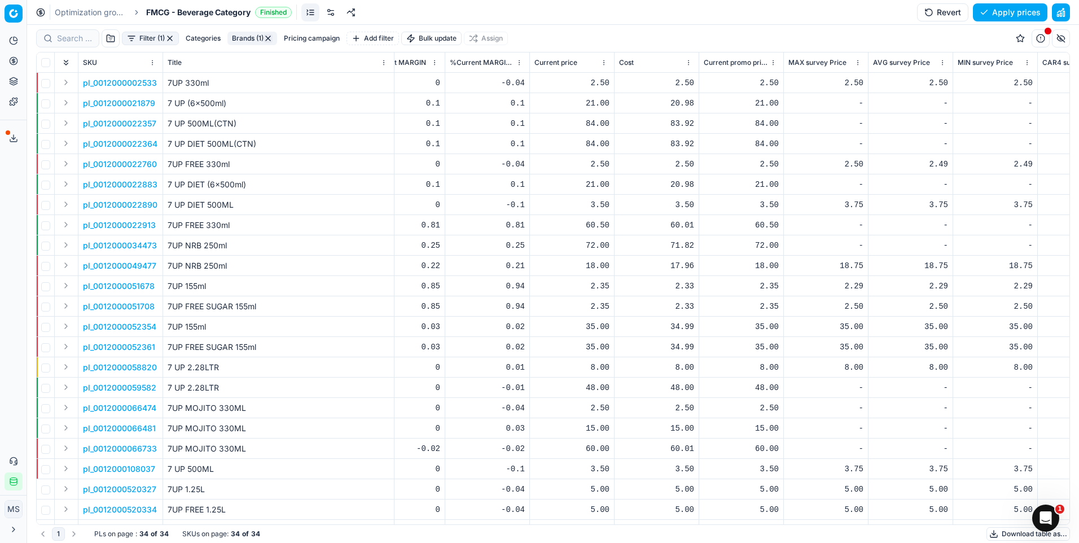
scroll to position [0, 3728]
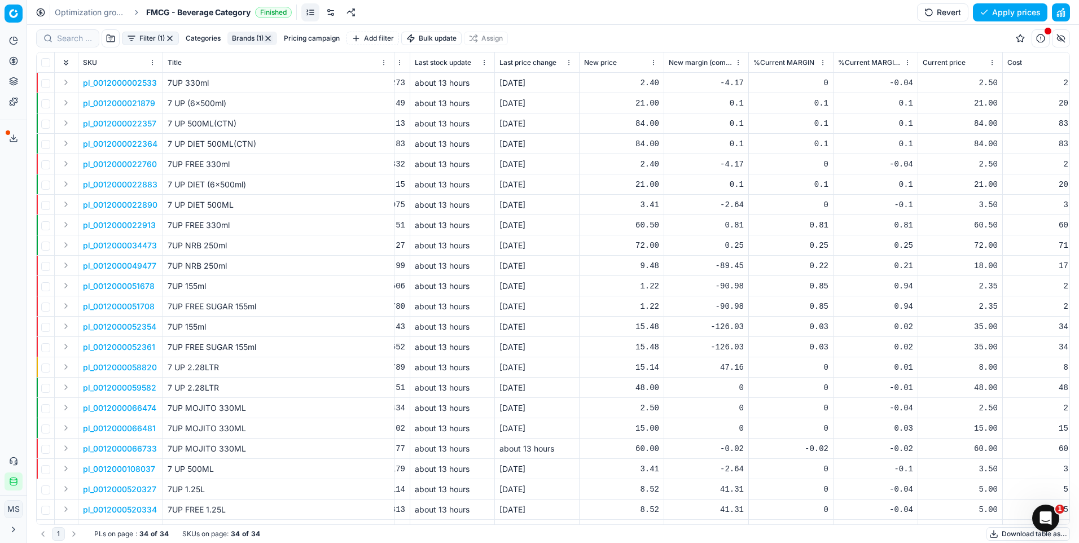
scroll to position [0, 3151]
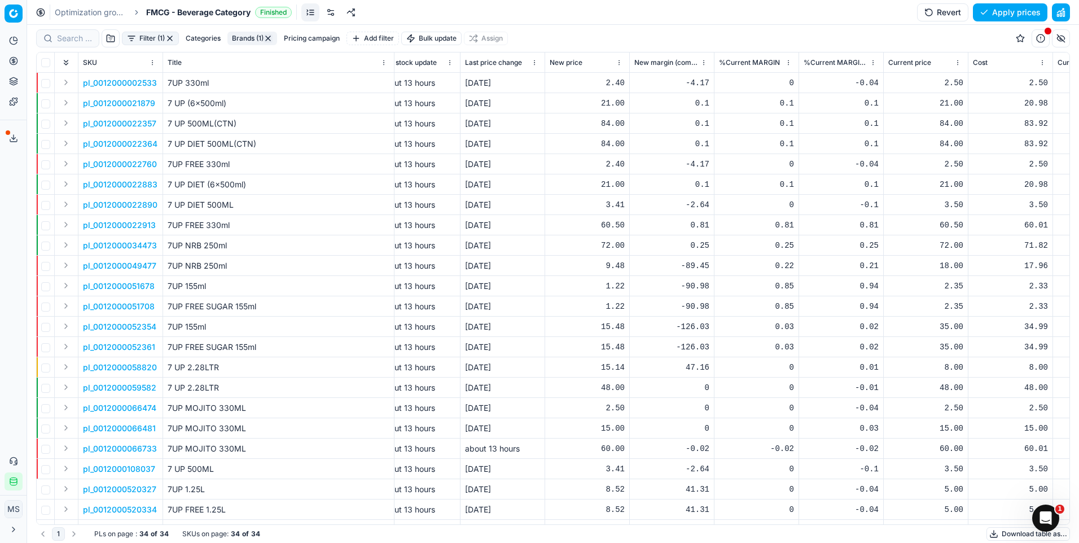
click at [17, 16] on html "Pricing platform Analytics Pricing Product portfolio Templates Export service 2…" at bounding box center [539, 271] width 1079 height 543
click at [7, 195] on html "Pricing platform Analytics Pricing Product portfolio Templates Export service 2…" at bounding box center [539, 271] width 1079 height 543
click at [371, 36] on button "Add filter" at bounding box center [372, 39] width 52 height 14
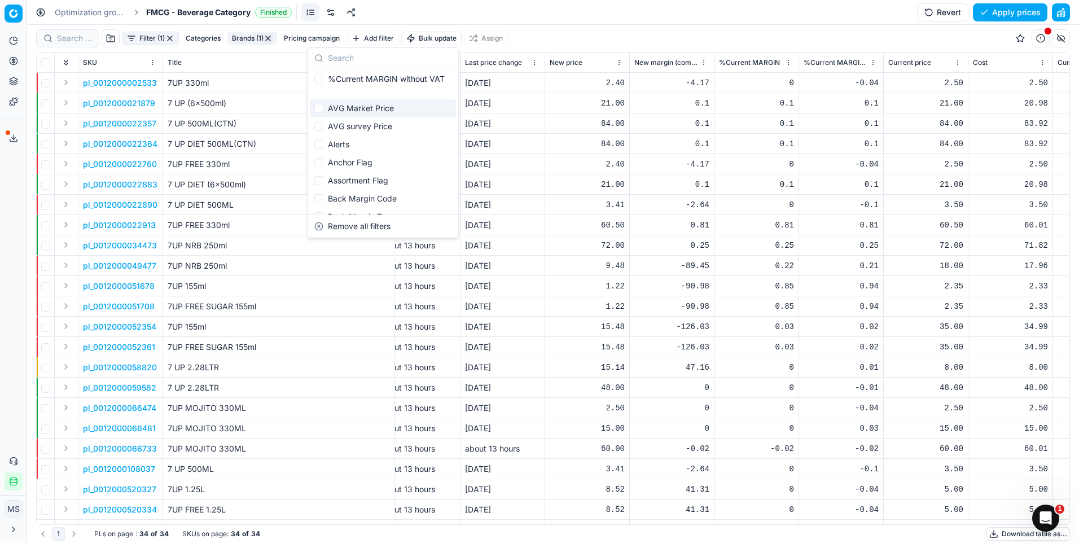
scroll to position [0, 0]
click at [599, 30] on div "Filter (1) Categories Brands (1) Pricing campaign Add filter Bulk update Assign" at bounding box center [553, 38] width 1034 height 27
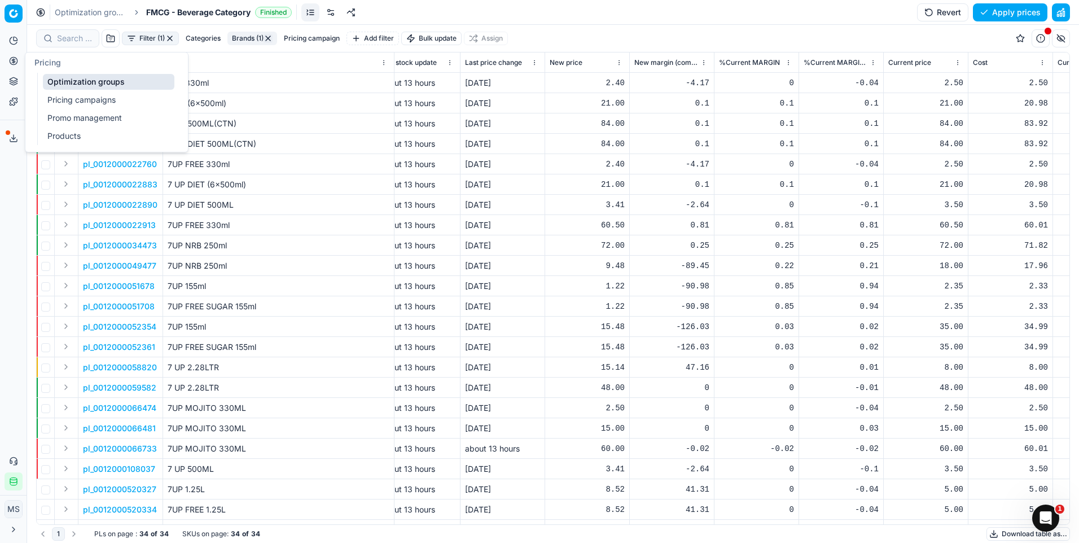
drag, startPoint x: 94, startPoint y: 100, endPoint x: 318, endPoint y: 130, distance: 226.6
click at [94, 100] on link "Pricing campaigns" at bounding box center [108, 100] width 131 height 16
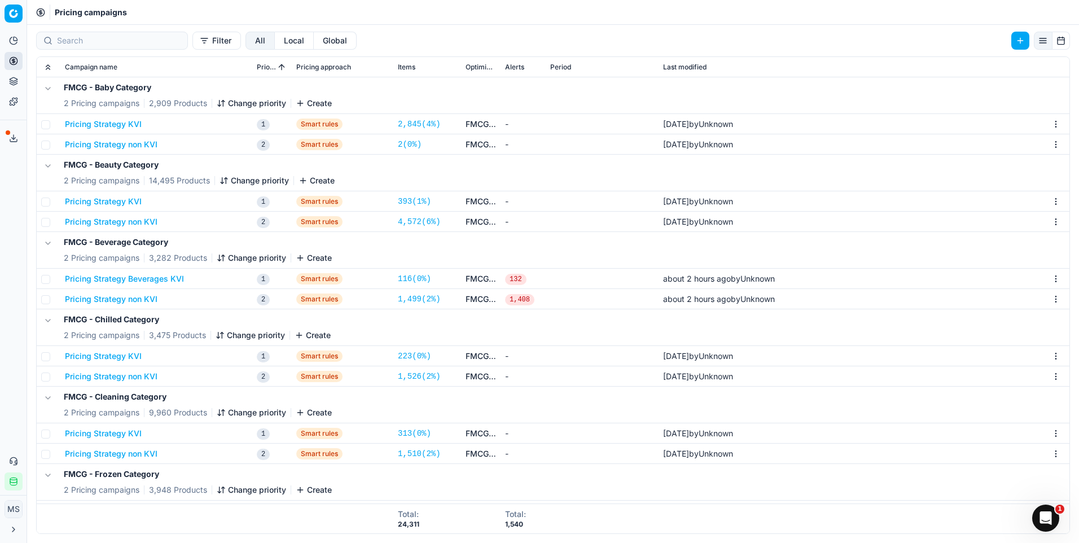
click at [106, 302] on button "Pricing Strategy non KVI" at bounding box center [111, 298] width 93 height 11
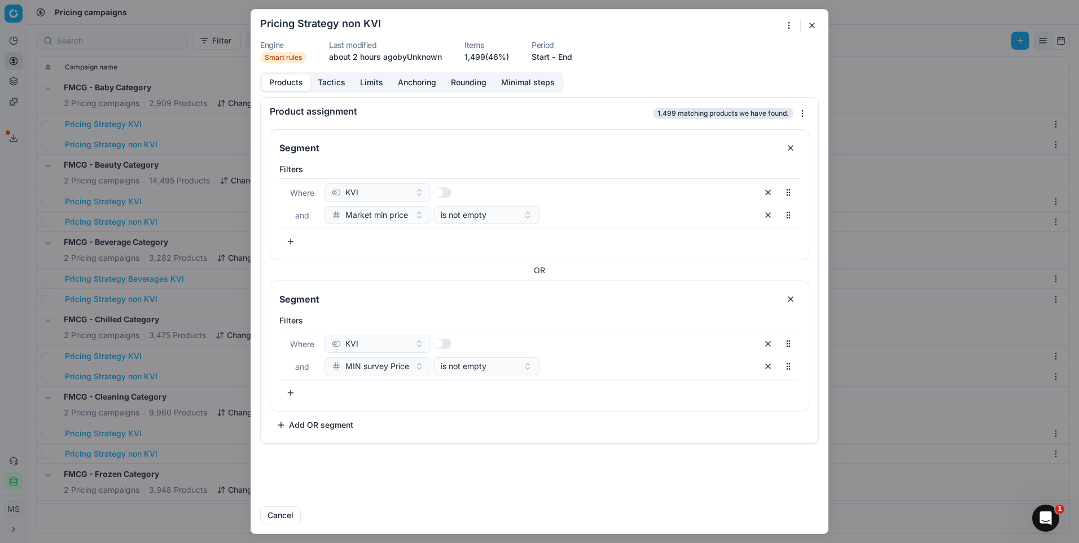
click at [337, 83] on button "Tactics" at bounding box center [331, 82] width 42 height 16
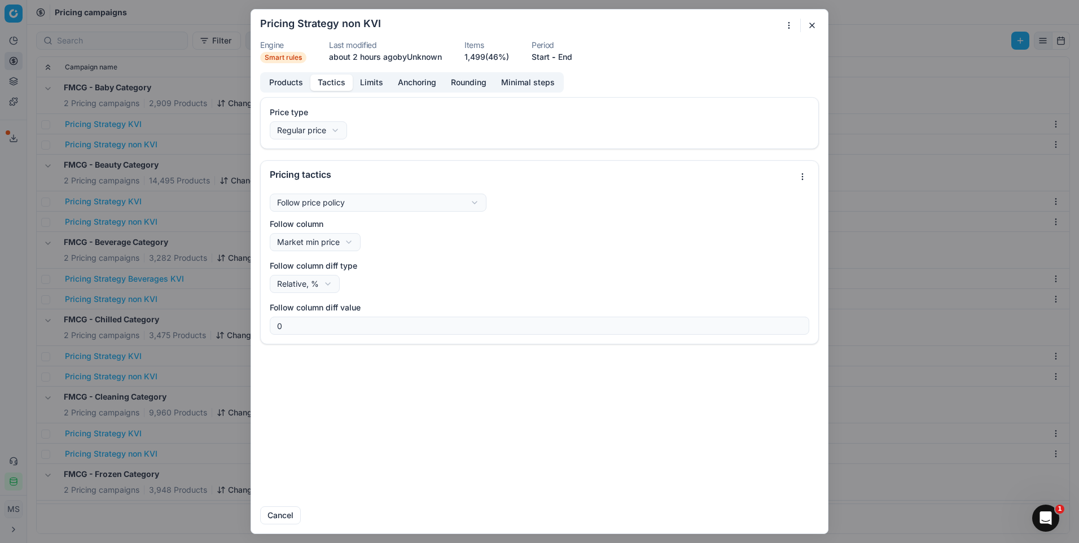
click at [356, 80] on button "Limits" at bounding box center [372, 82] width 38 height 16
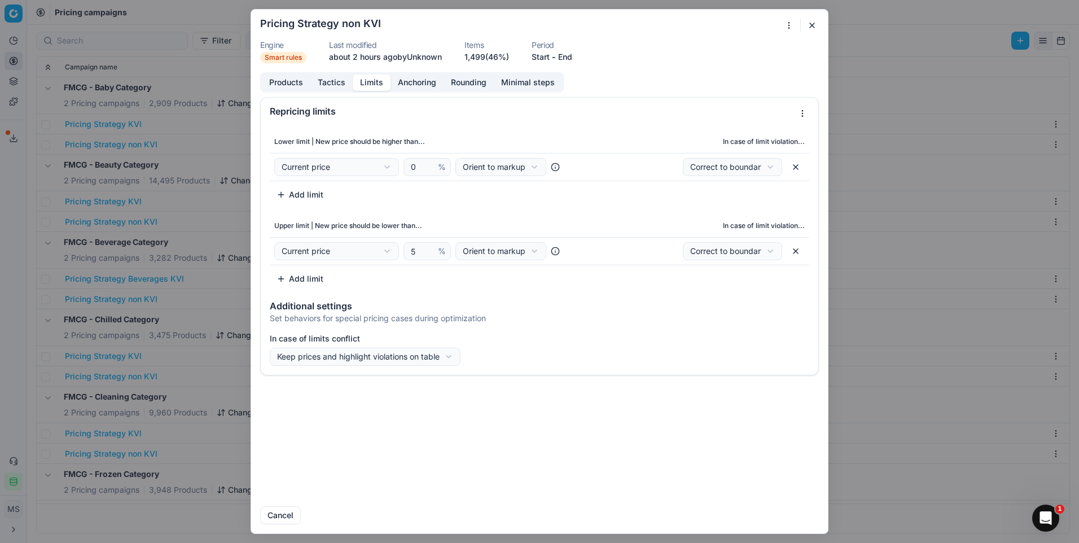
click at [407, 78] on button "Anchoring" at bounding box center [417, 82] width 53 height 16
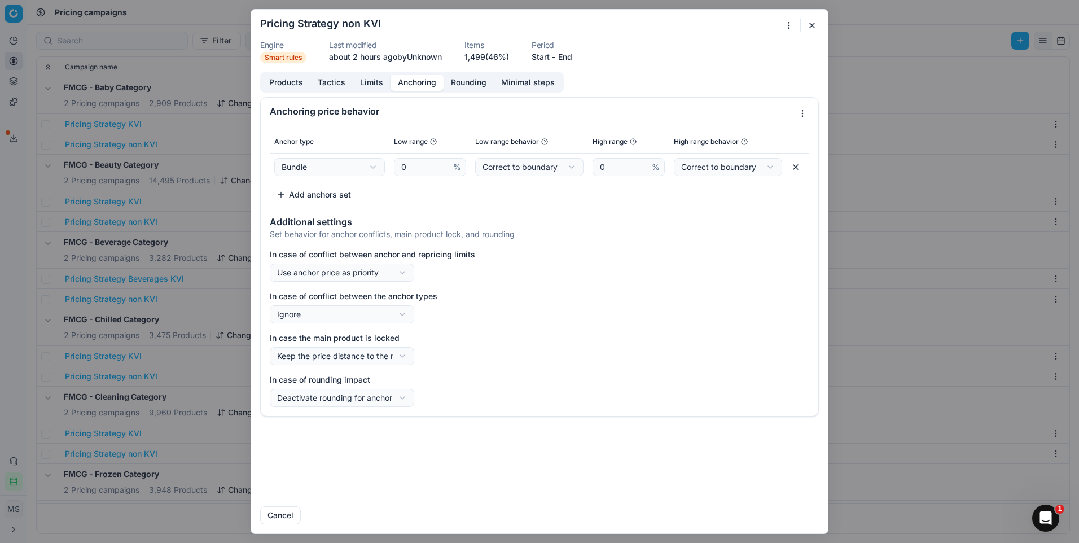
click at [467, 78] on button "Rounding" at bounding box center [469, 82] width 50 height 16
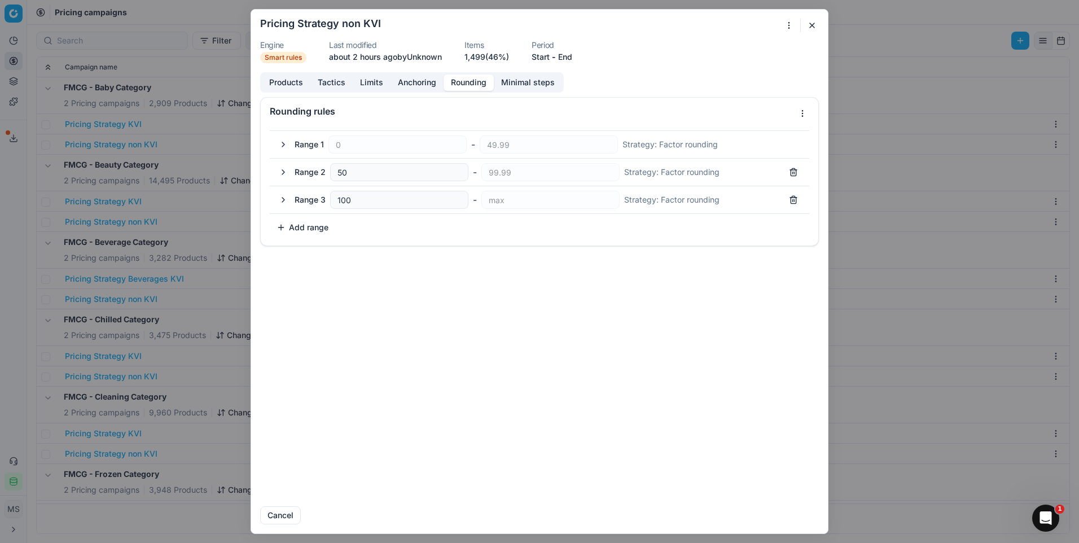
click at [551, 85] on button "Minimal steps" at bounding box center [528, 82] width 68 height 16
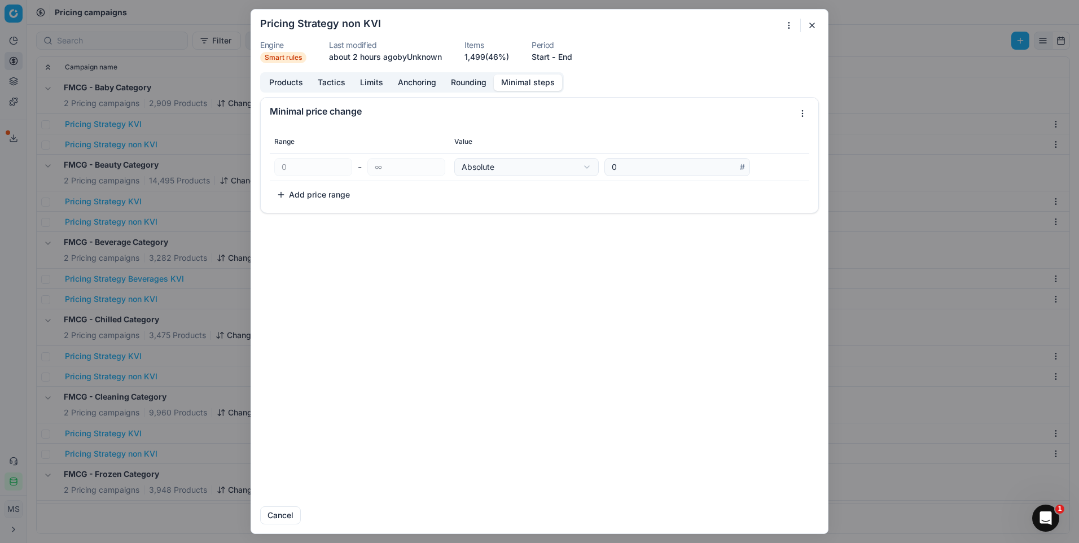
click at [814, 25] on button "button" at bounding box center [812, 26] width 14 height 14
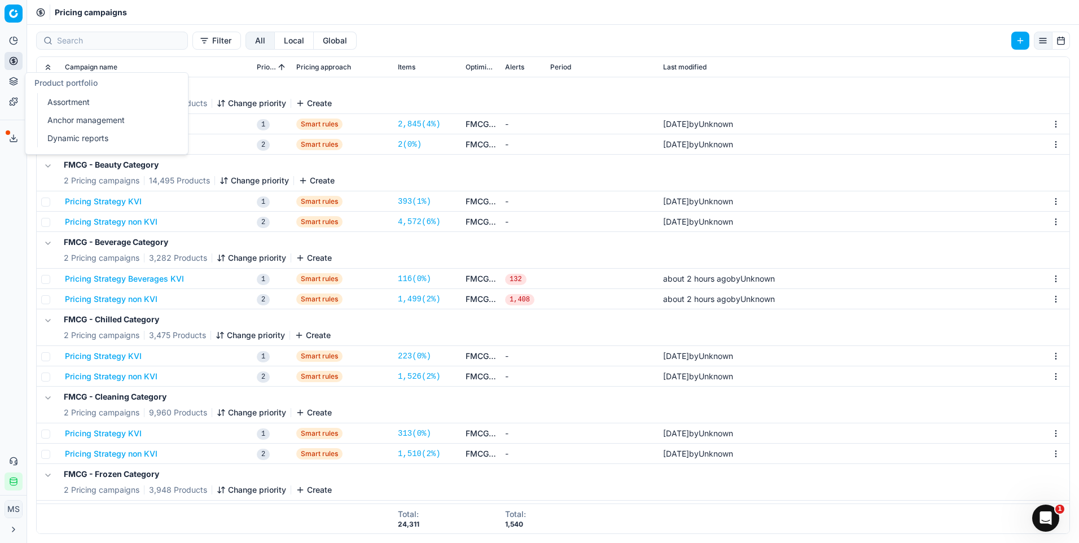
click at [78, 145] on link "Dynamic reports" at bounding box center [108, 138] width 131 height 16
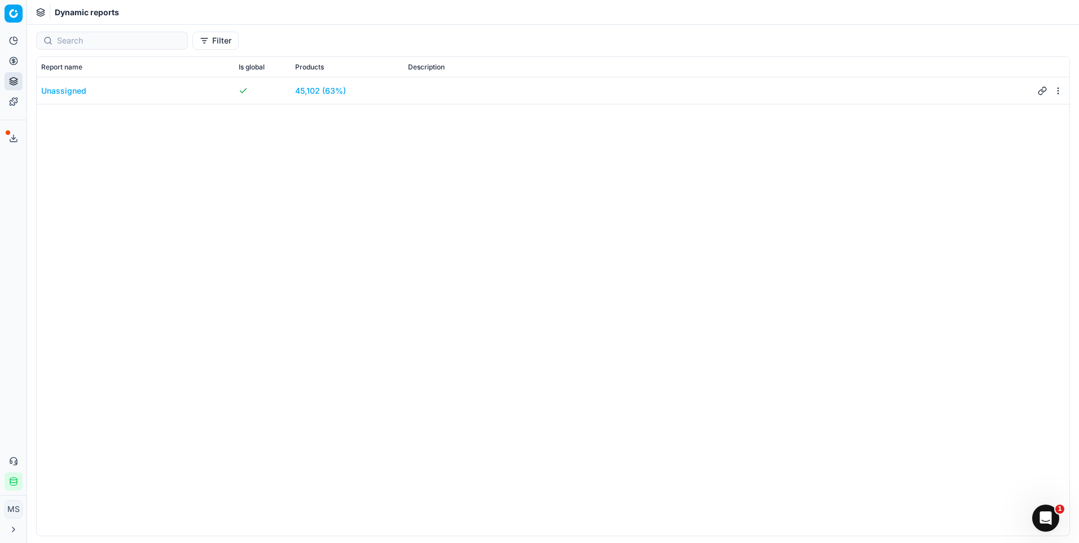
click at [65, 91] on div "Unassigned" at bounding box center [63, 90] width 45 height 11
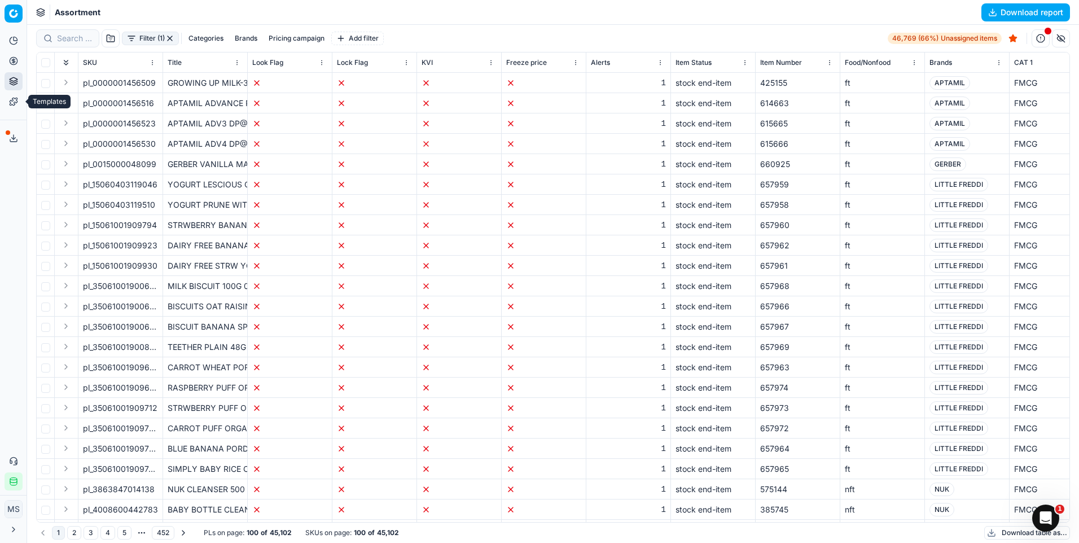
click at [11, 103] on icon at bounding box center [13, 101] width 7 height 7
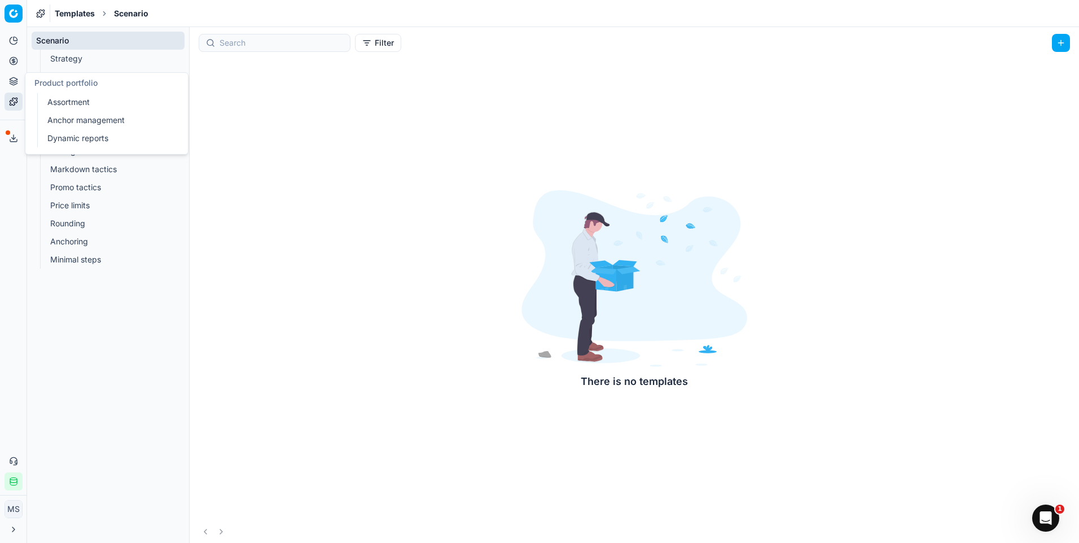
click at [14, 85] on icon at bounding box center [13, 84] width 7 height 2
click at [65, 99] on link "Assortment" at bounding box center [108, 102] width 131 height 16
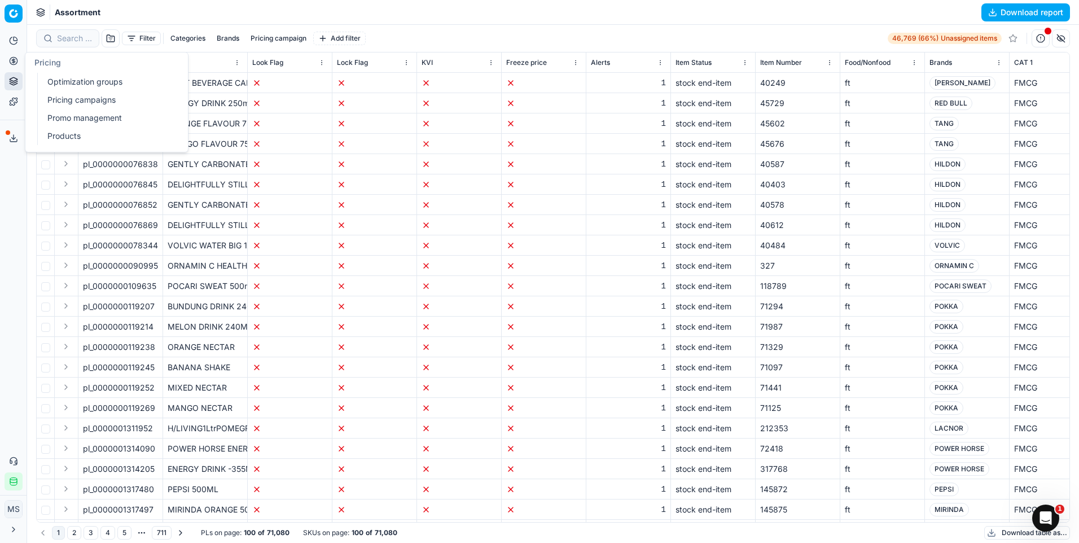
click at [89, 111] on link "Promo management" at bounding box center [108, 118] width 131 height 16
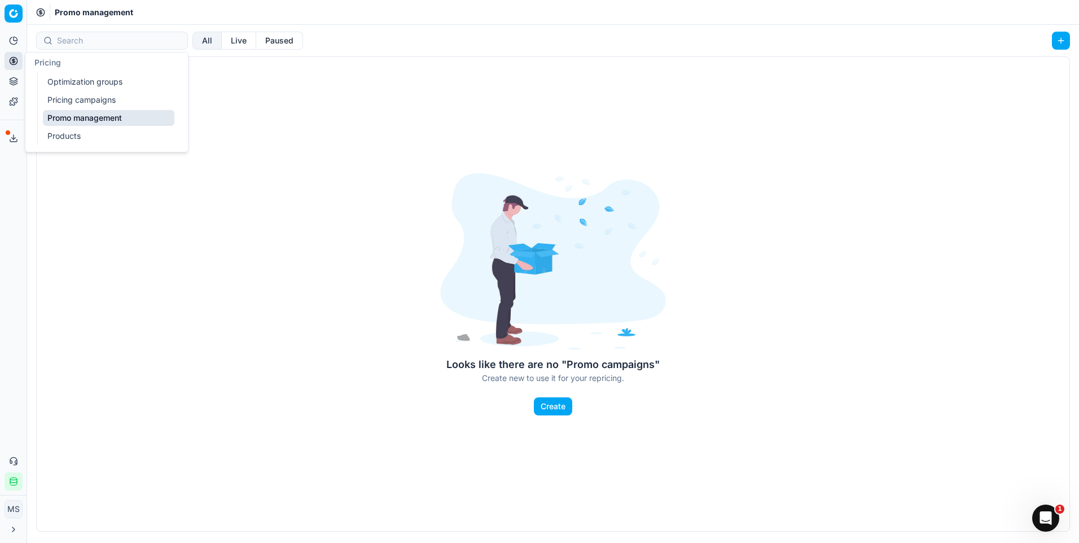
click at [65, 133] on link "Products" at bounding box center [108, 136] width 131 height 16
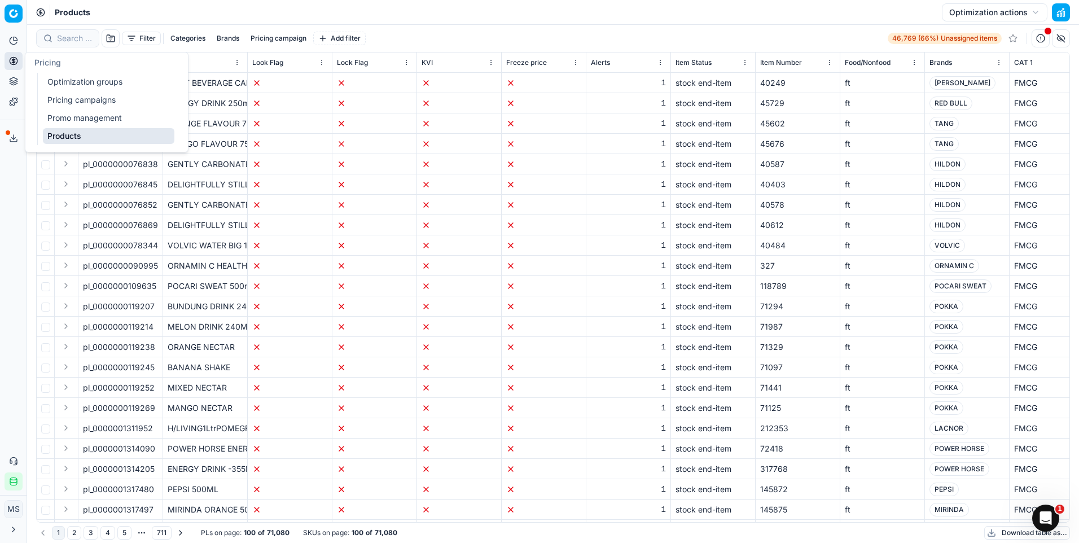
click at [89, 120] on link "Promo management" at bounding box center [108, 118] width 131 height 16
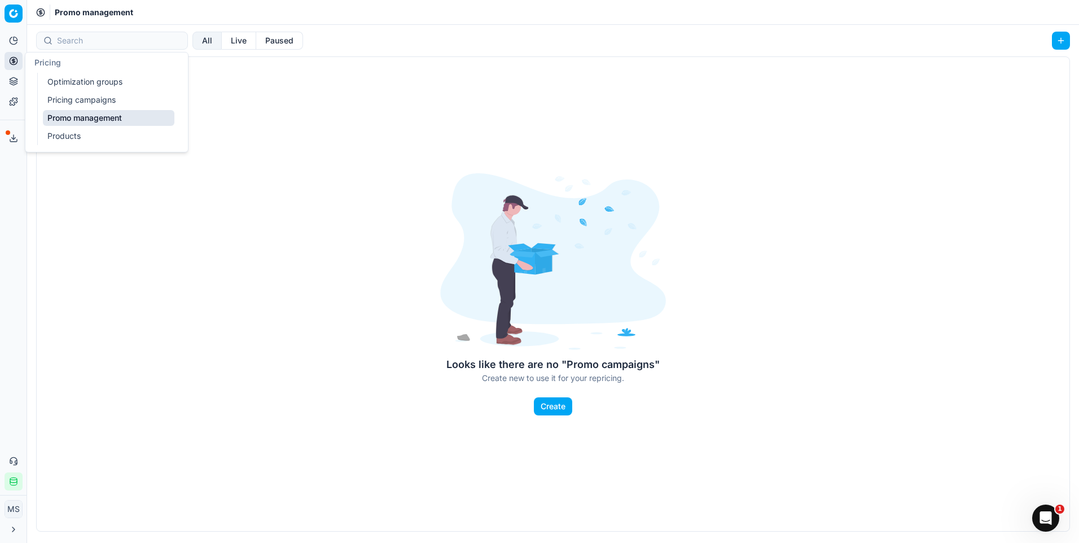
click at [17, 62] on circle at bounding box center [13, 60] width 7 height 7
click at [72, 96] on link "Pricing campaigns" at bounding box center [108, 100] width 131 height 16
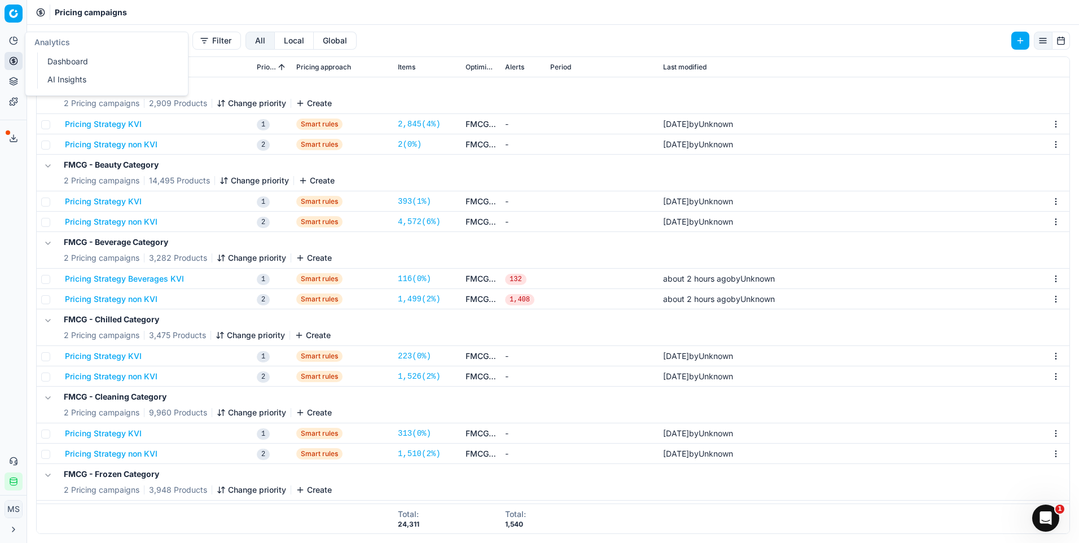
click at [60, 60] on link "Dashboard" at bounding box center [108, 62] width 131 height 16
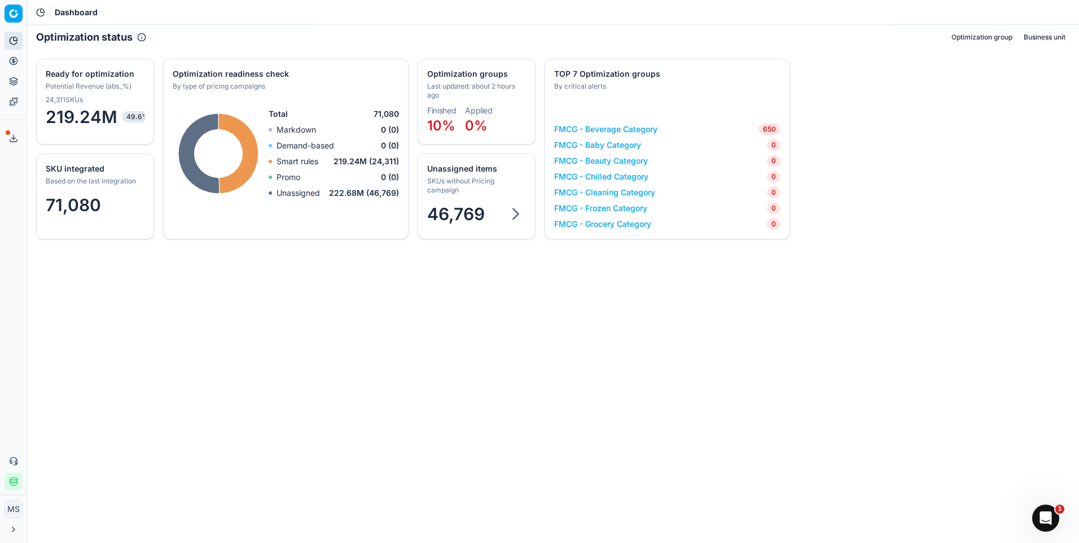
click at [619, 127] on link "FMCG - Beverage Category" at bounding box center [605, 129] width 103 height 11
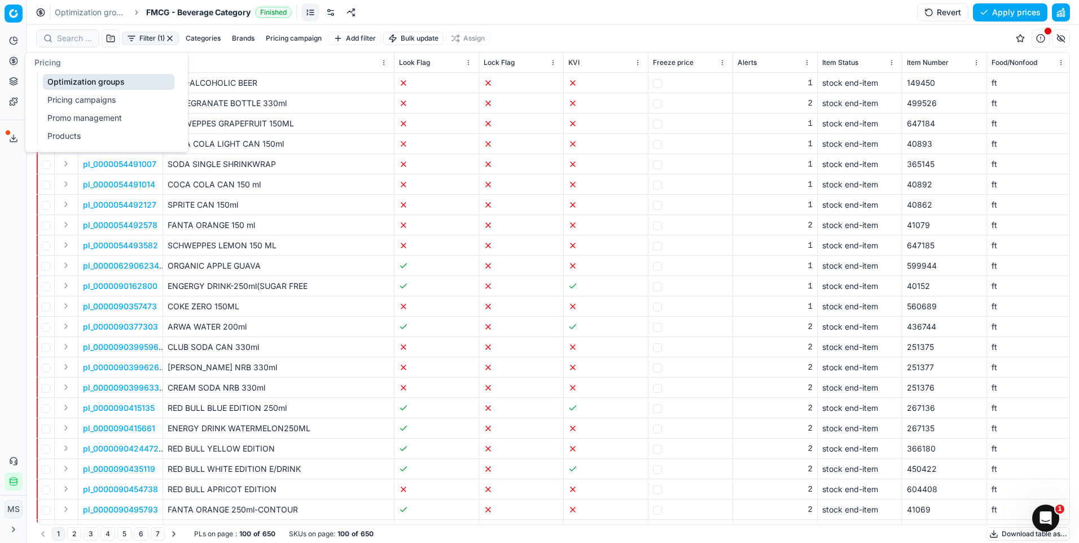
click at [76, 85] on link "Optimization groups" at bounding box center [108, 82] width 131 height 16
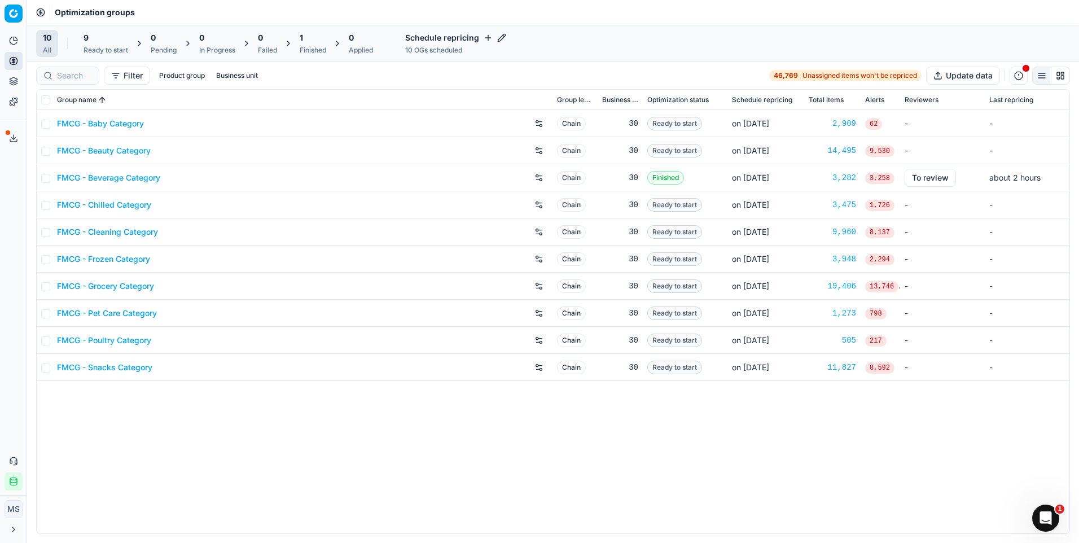
click at [135, 174] on link "FMCG - Beverage Category" at bounding box center [108, 177] width 103 height 11
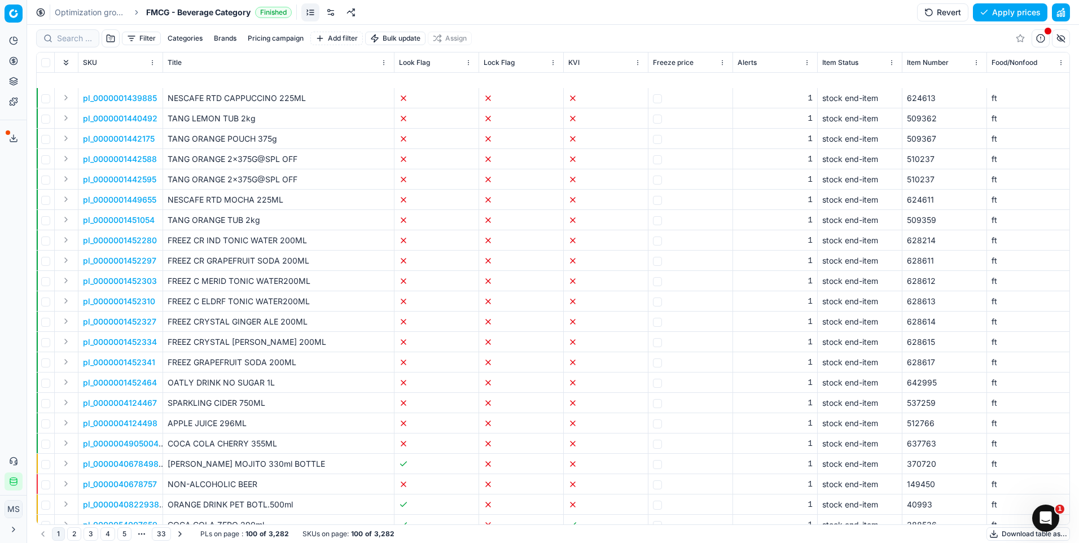
scroll to position [1589, 0]
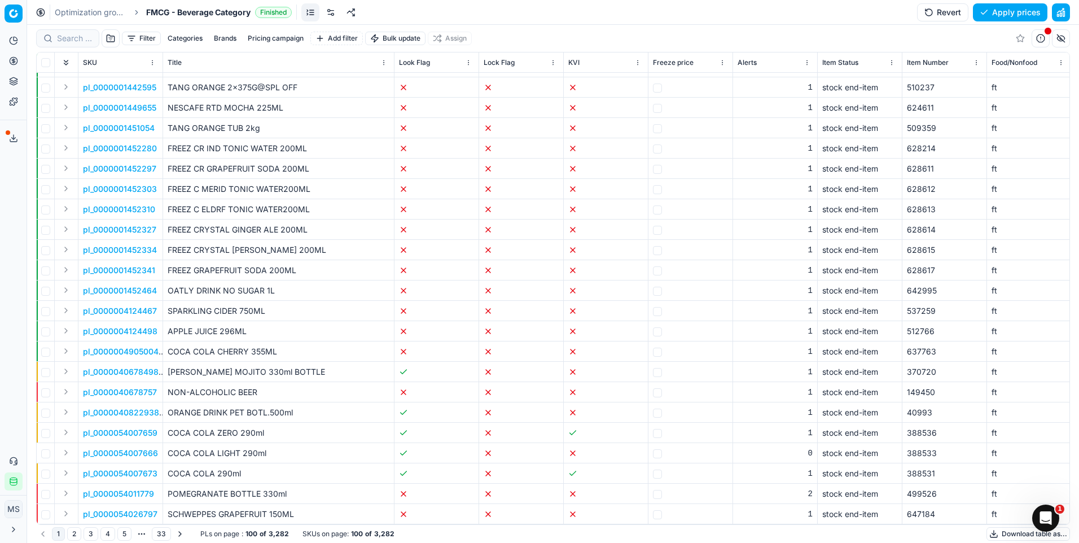
click at [1046, 38] on button "button" at bounding box center [1041, 38] width 18 height 18
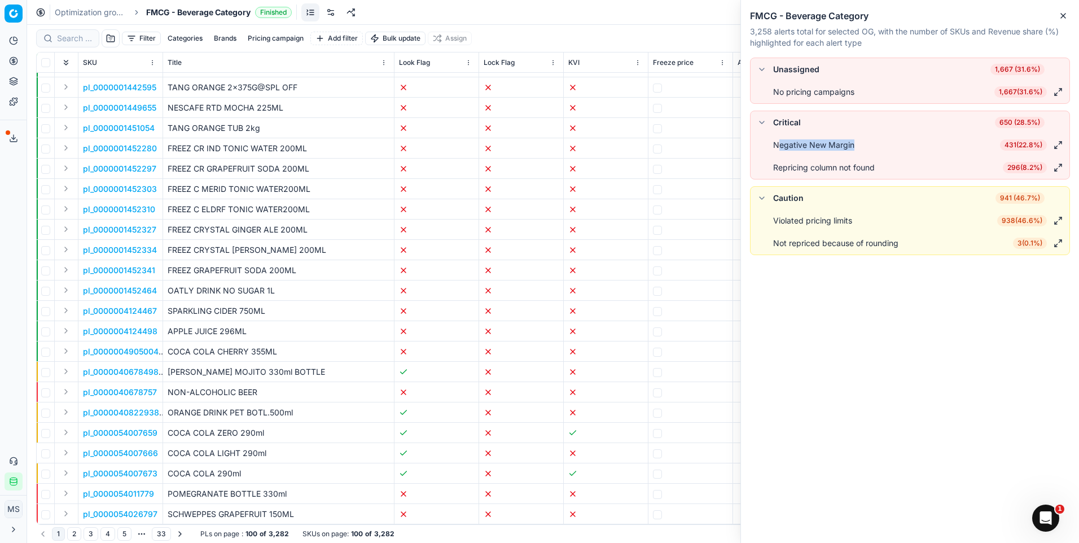
drag, startPoint x: 779, startPoint y: 145, endPoint x: 862, endPoint y: 155, distance: 84.1
click at [862, 155] on li "Negative New Margin 431 ( 22.8% )" at bounding box center [910, 145] width 319 height 23
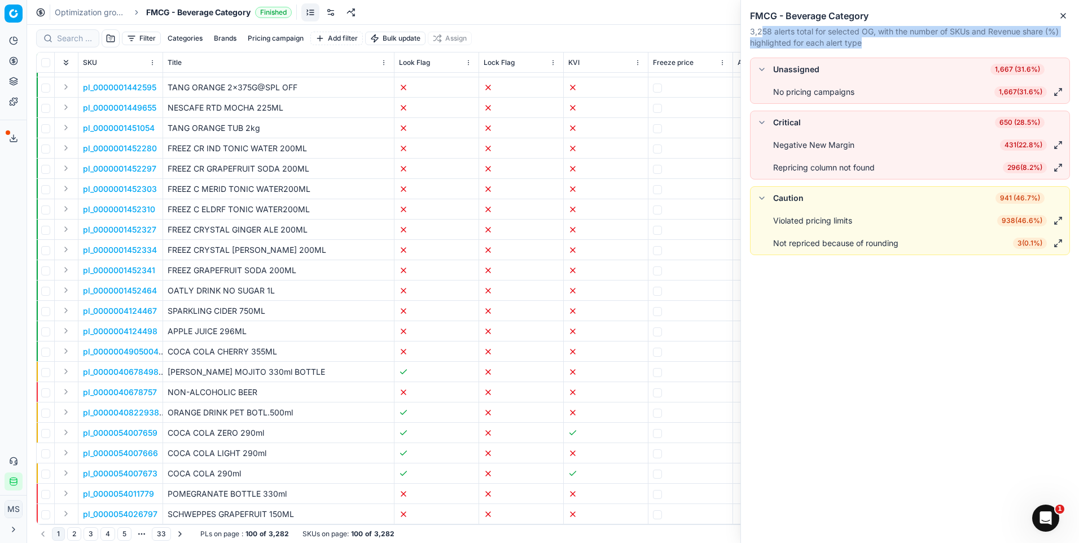
drag, startPoint x: 764, startPoint y: 35, endPoint x: 861, endPoint y: 50, distance: 97.6
click at [861, 50] on div "FMCG - Beverage Category 3,258 alerts total for selected OG, with the number of…" at bounding box center [910, 29] width 338 height 58
click at [862, 50] on div "FMCG - Beverage Category 3,258 alerts total for selected OG, with the number of…" at bounding box center [910, 29] width 338 height 58
click at [844, 67] on div "Unassigned 1,667 (31.6%)" at bounding box center [910, 70] width 310 height 14
click at [1058, 90] on button "button" at bounding box center [1058, 92] width 14 height 14
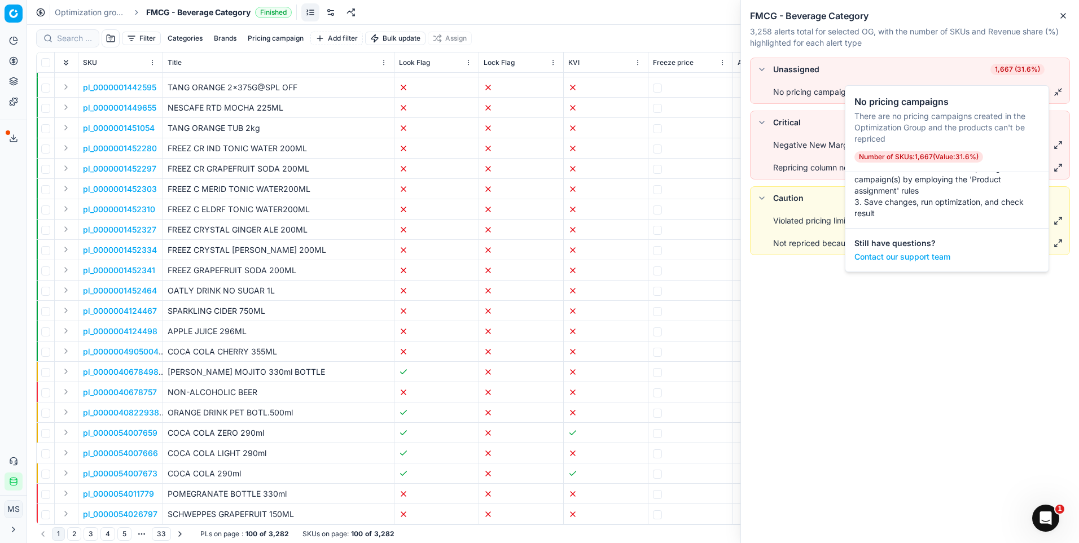
scroll to position [0, 0]
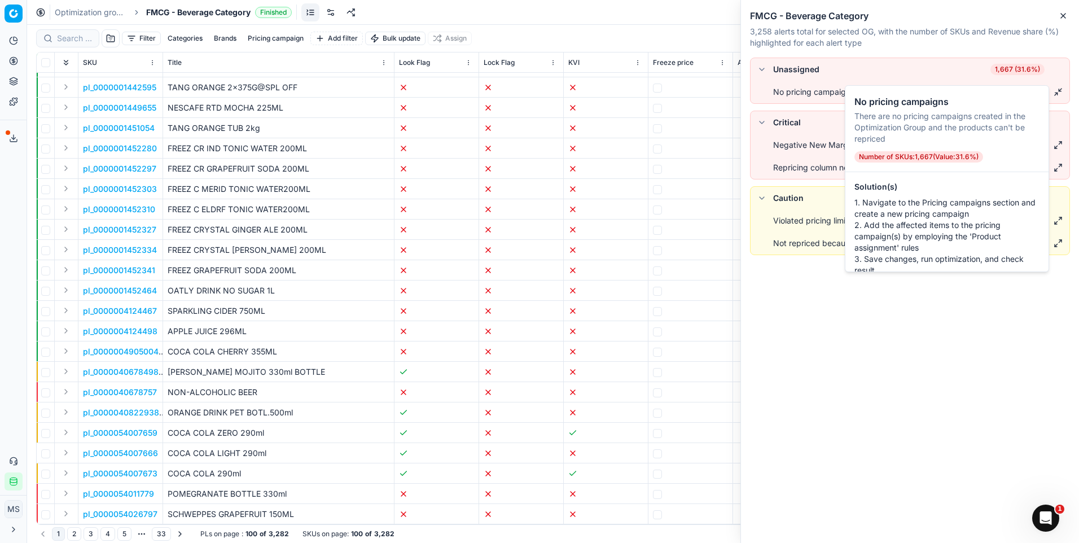
click at [798, 434] on div "Unassigned 1,667 (31.6%) No pricing campaigns 1,667 ( 31.6% ) Critical 650 (28.…" at bounding box center [910, 300] width 338 height 485
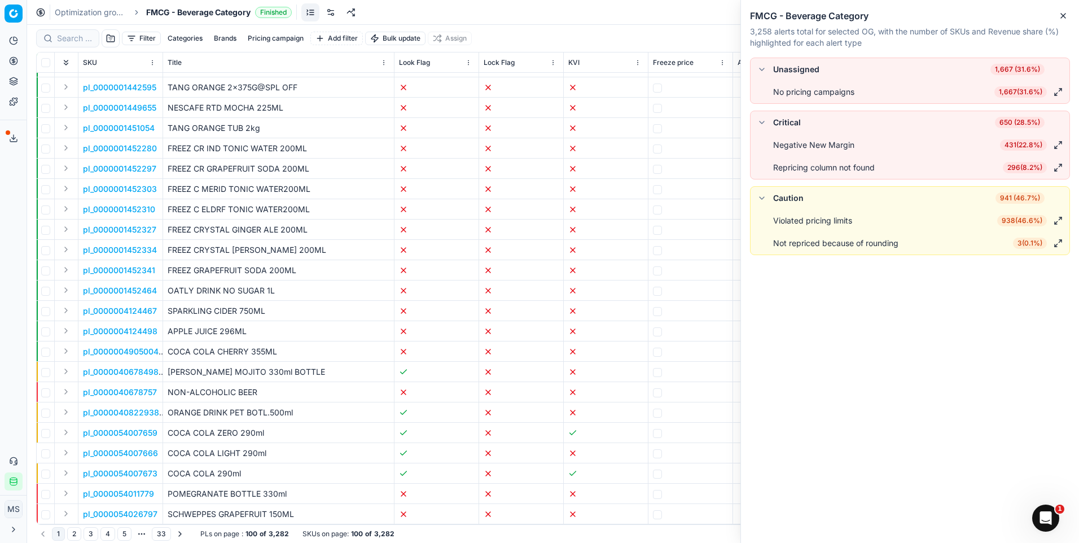
drag, startPoint x: 990, startPoint y: 166, endPoint x: 1030, endPoint y: 167, distance: 39.5
click at [1030, 167] on div "Repricing column not found 296 ( 8.2% )" at bounding box center [919, 168] width 292 height 14
click at [1015, 146] on span "431 ( 22.8% )" at bounding box center [1023, 144] width 47 height 11
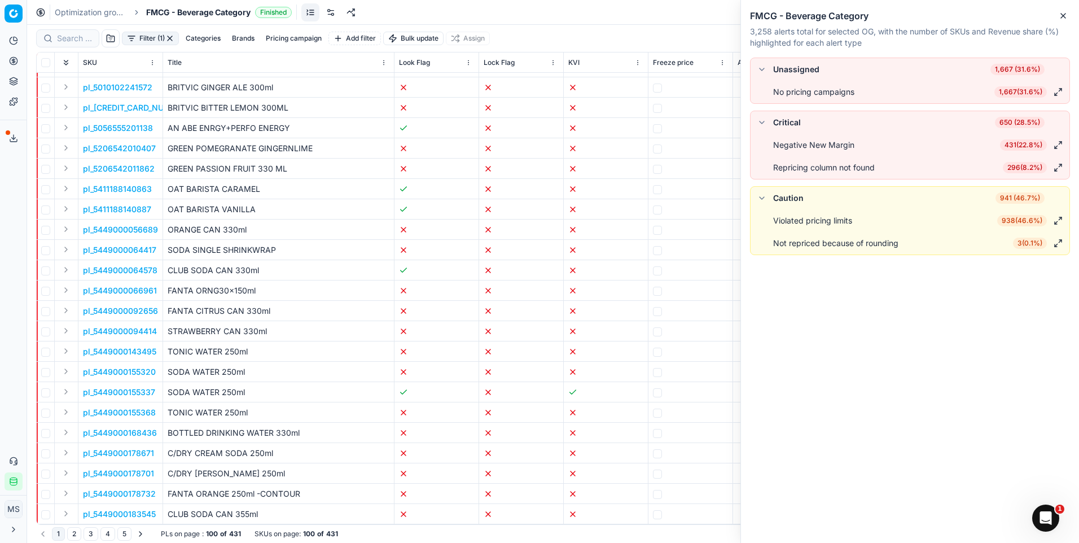
click at [1028, 222] on span "938 ( 46.6% )" at bounding box center [1022, 220] width 50 height 11
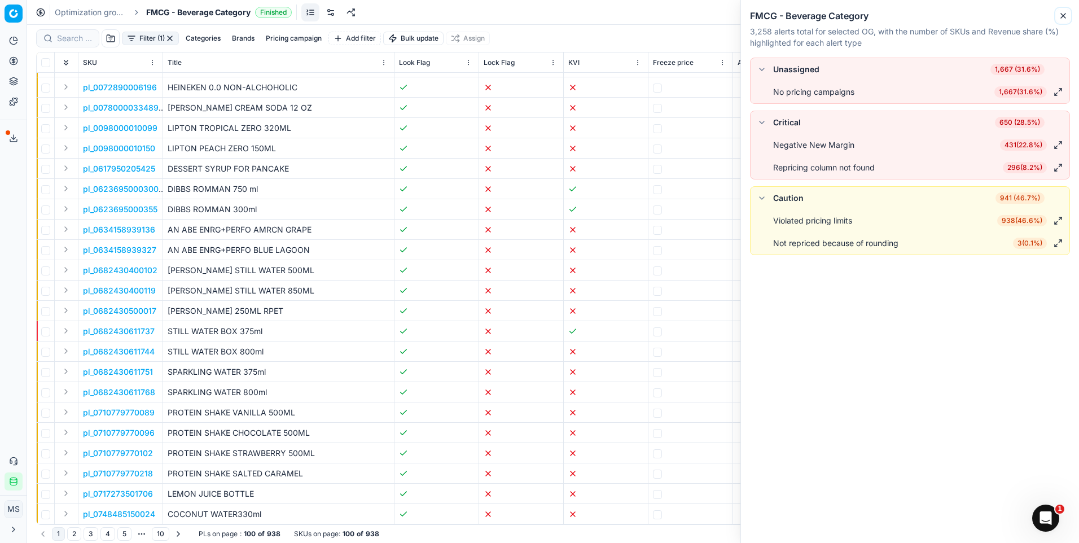
click at [1068, 11] on button "Close" at bounding box center [1063, 16] width 14 height 14
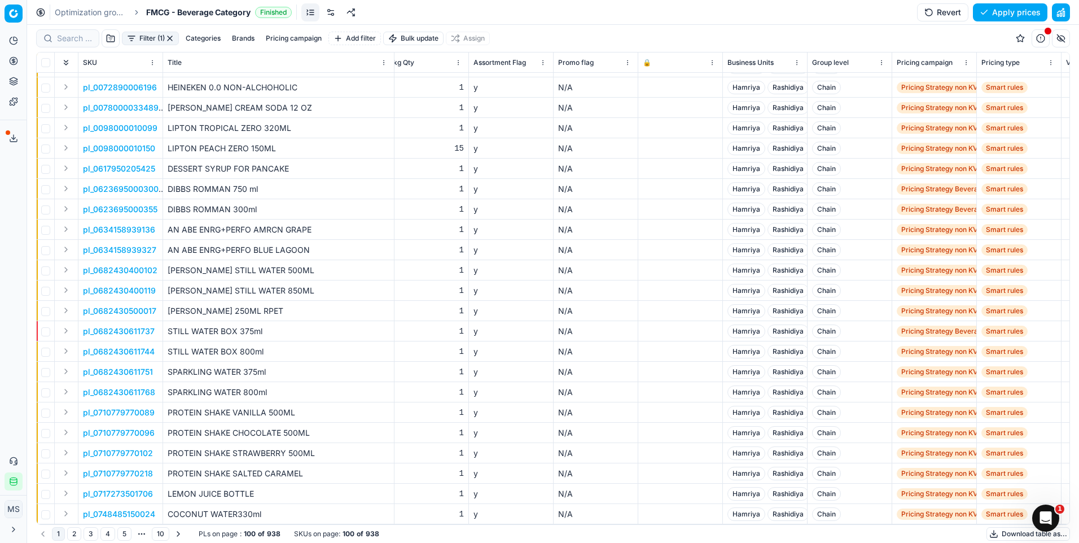
scroll to position [1589, 2592]
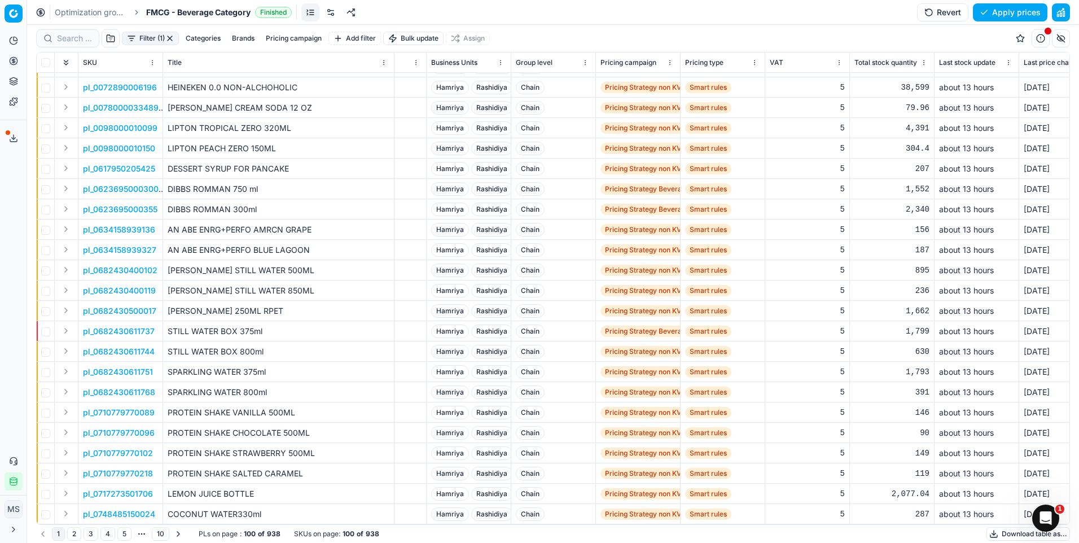
click at [629, 82] on span "Pricing Strategy non KVI" at bounding box center [643, 87] width 87 height 11
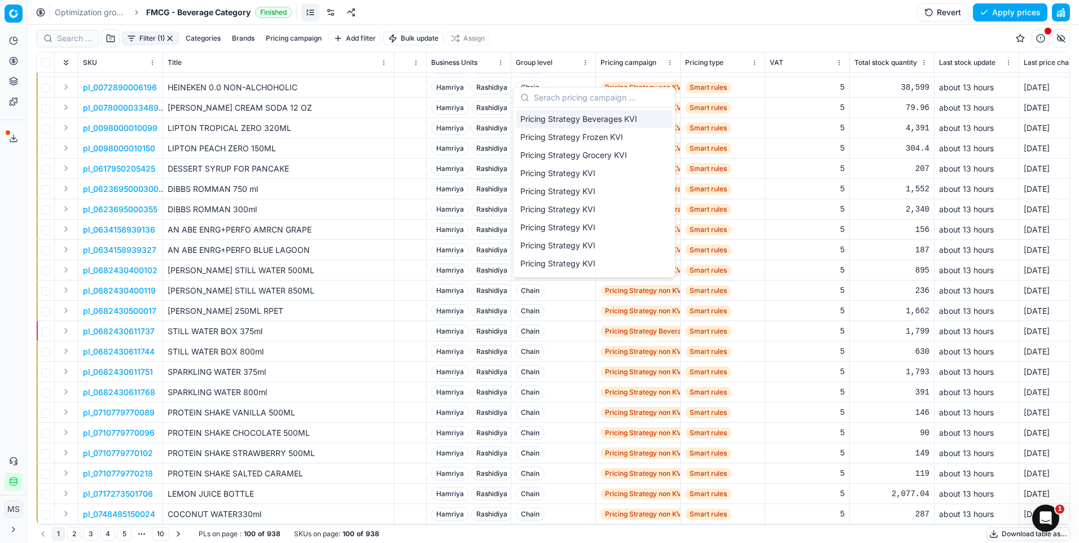
click at [703, 29] on div "Filter (1) Categories Brands Pricing campaign Add filter Bulk update Assign" at bounding box center [553, 38] width 1034 height 27
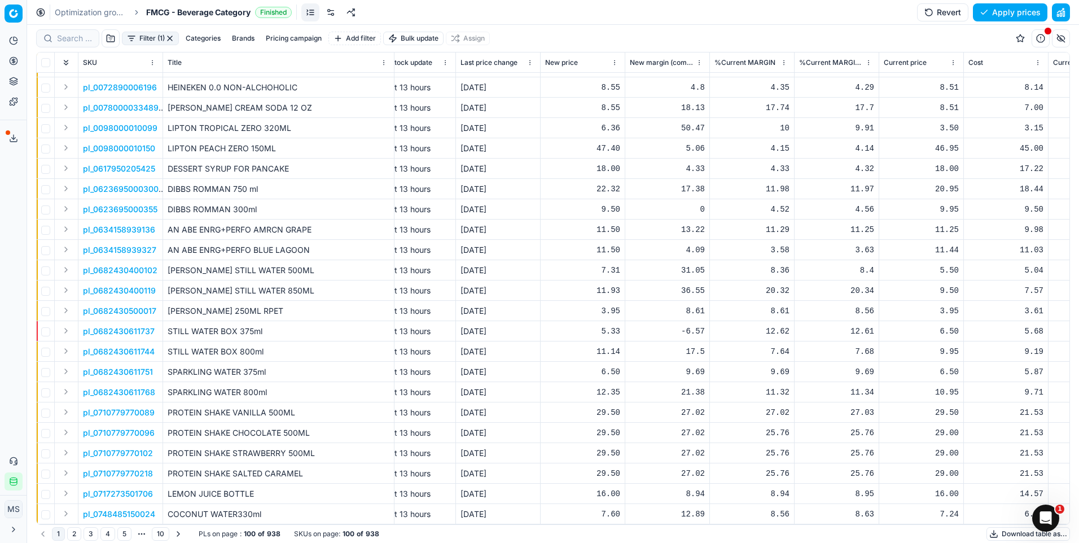
scroll to position [1589, 3165]
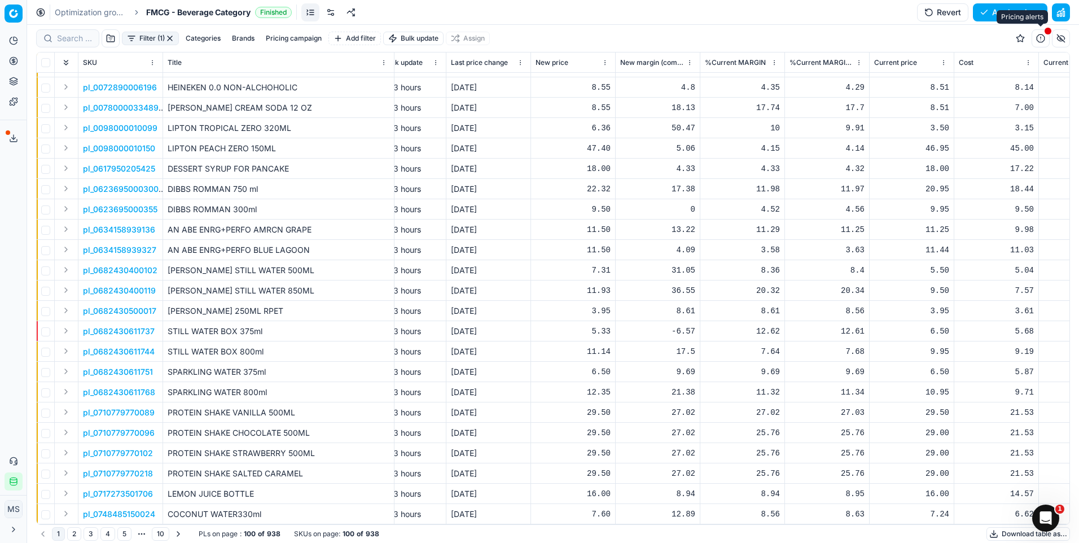
click at [1041, 41] on button "button" at bounding box center [1041, 38] width 18 height 18
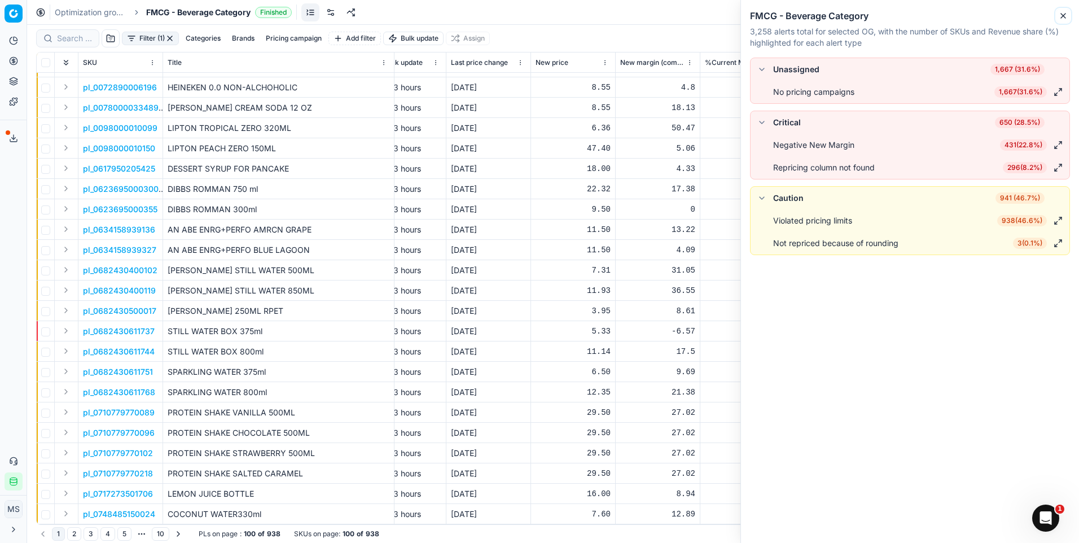
click at [1067, 14] on icon "button" at bounding box center [1063, 15] width 9 height 9
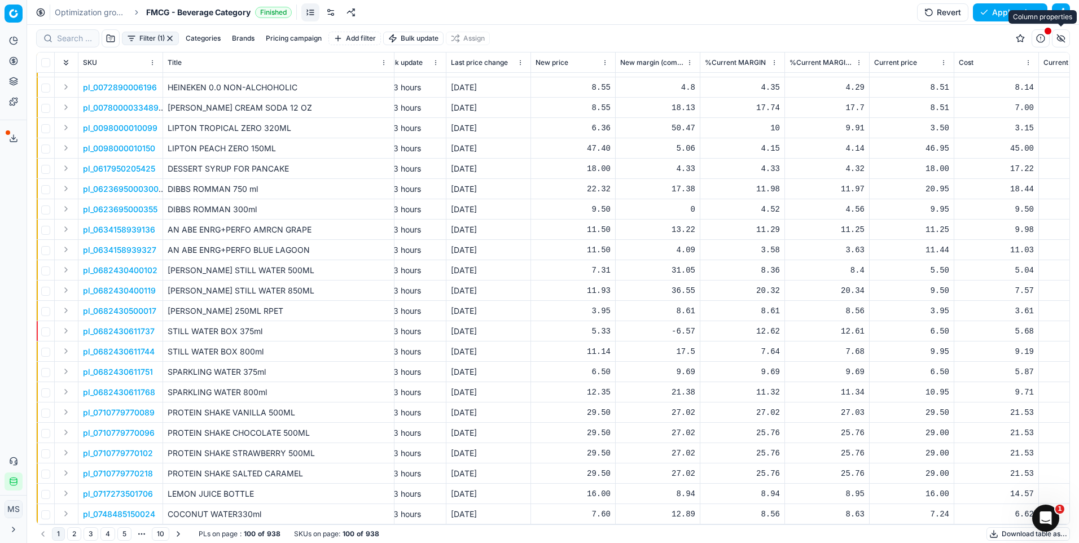
click at [1063, 43] on button "button" at bounding box center [1061, 38] width 18 height 18
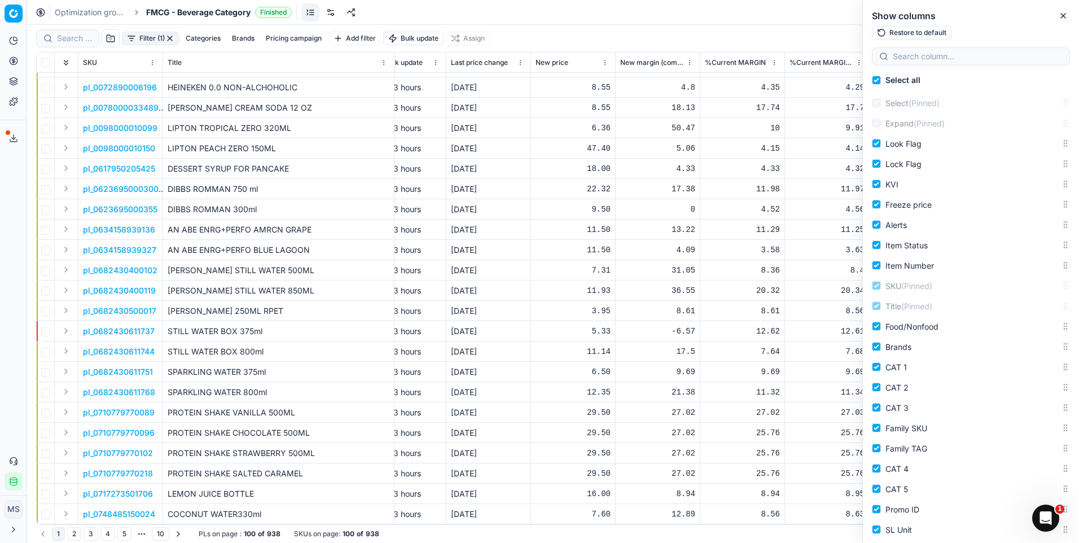
click at [781, 21] on div "Optimization groups FMCG - Beverage Category Finished Revert Apply prices" at bounding box center [553, 12] width 1052 height 25
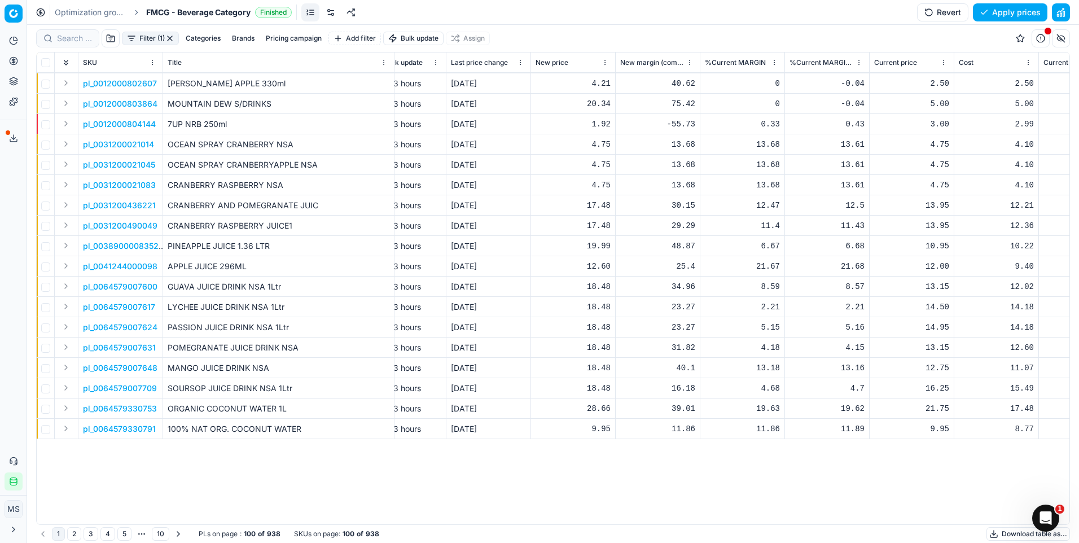
scroll to position [968, 3165]
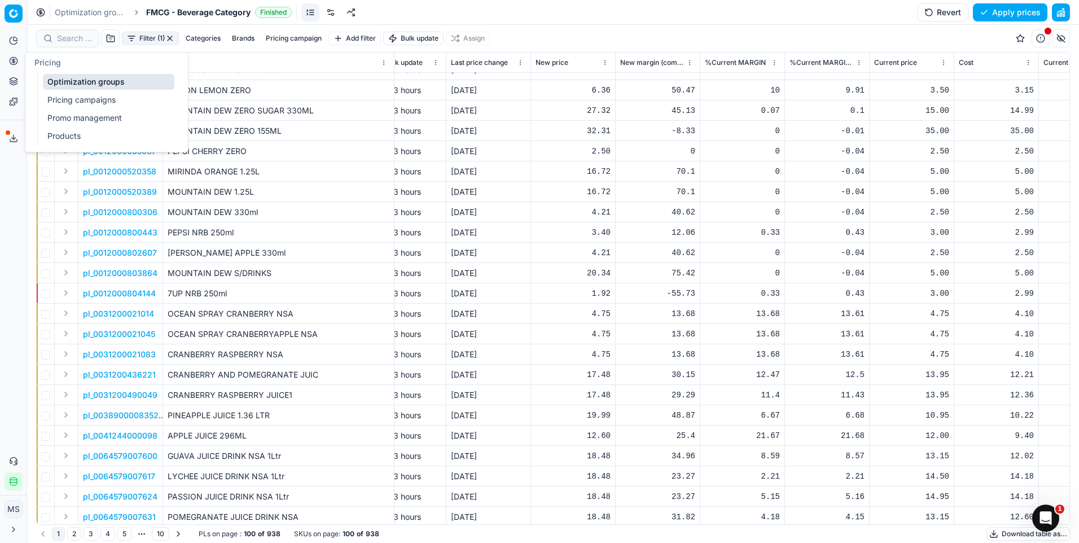
click at [17, 47] on button "Analytics" at bounding box center [14, 41] width 18 height 18
click at [15, 62] on icon at bounding box center [13, 60] width 3 height 3
drag, startPoint x: 77, startPoint y: 79, endPoint x: 131, endPoint y: 97, distance: 57.6
click at [77, 79] on link "Optimization groups" at bounding box center [108, 82] width 131 height 16
